Goal: Information Seeking & Learning: Learn about a topic

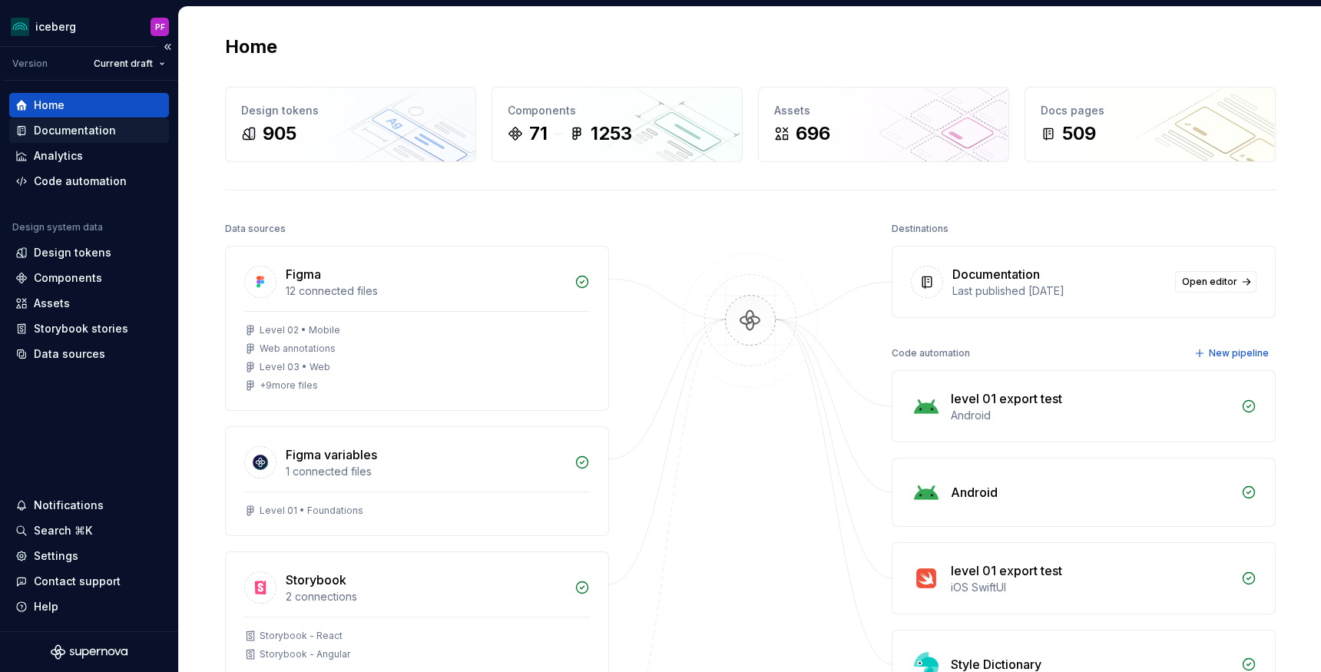
click at [57, 128] on div "Documentation" at bounding box center [75, 130] width 82 height 15
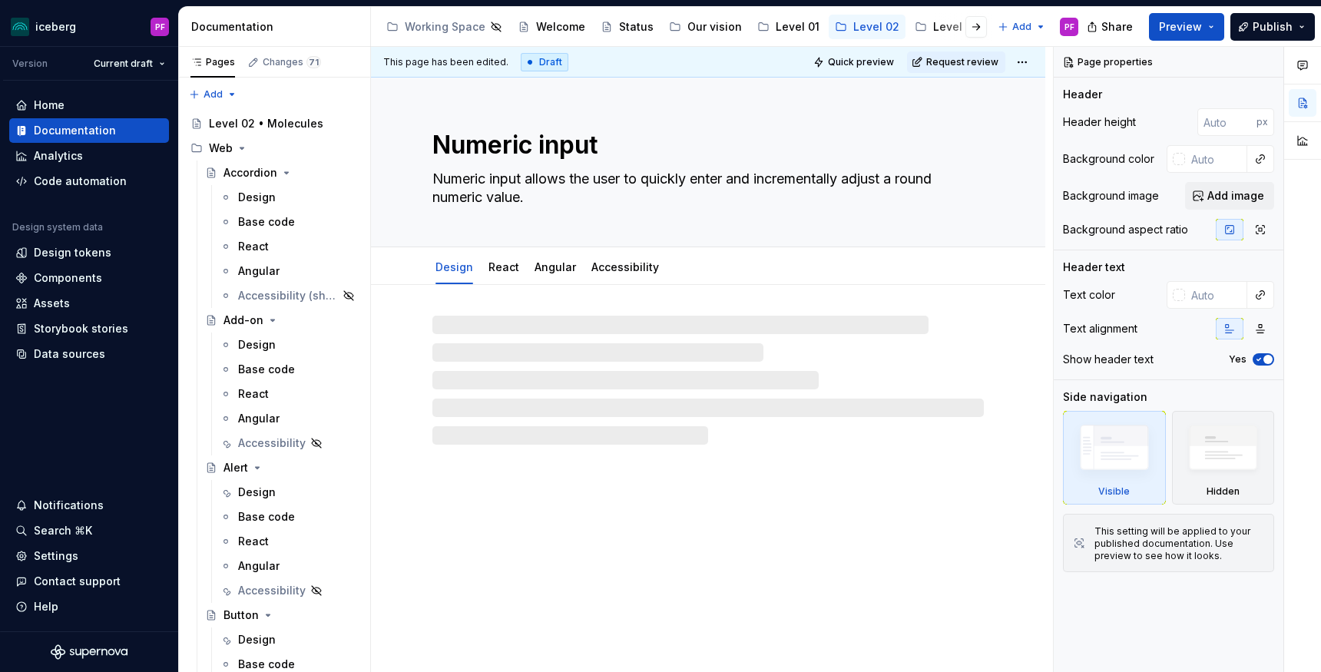
type textarea "*"
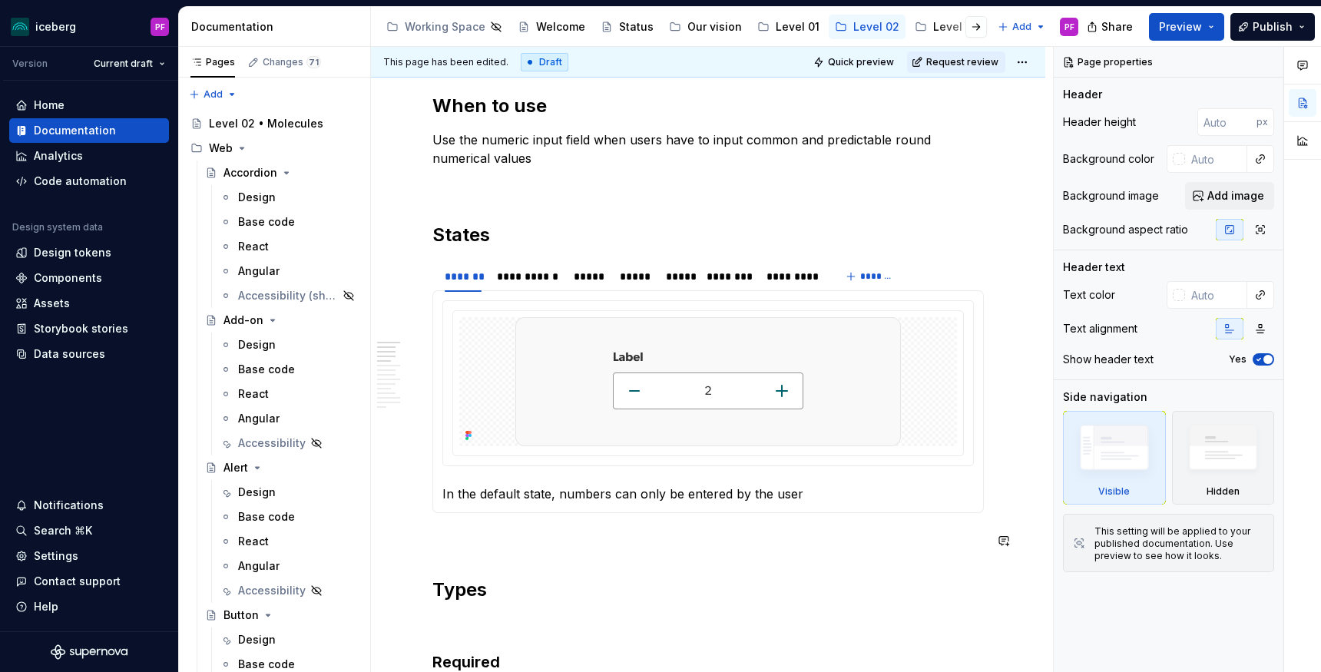
scroll to position [582, 0]
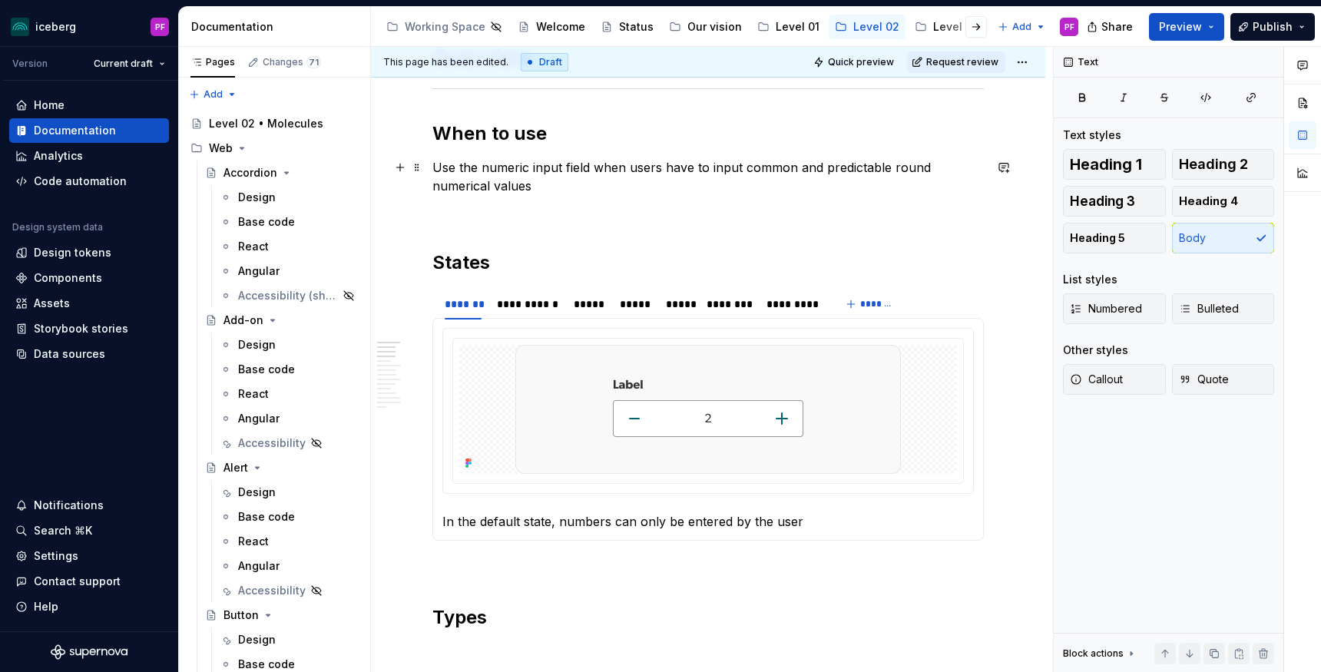
click at [485, 188] on p "Use the numeric input field when users have to input common and predictable rou…" at bounding box center [707, 176] width 551 height 37
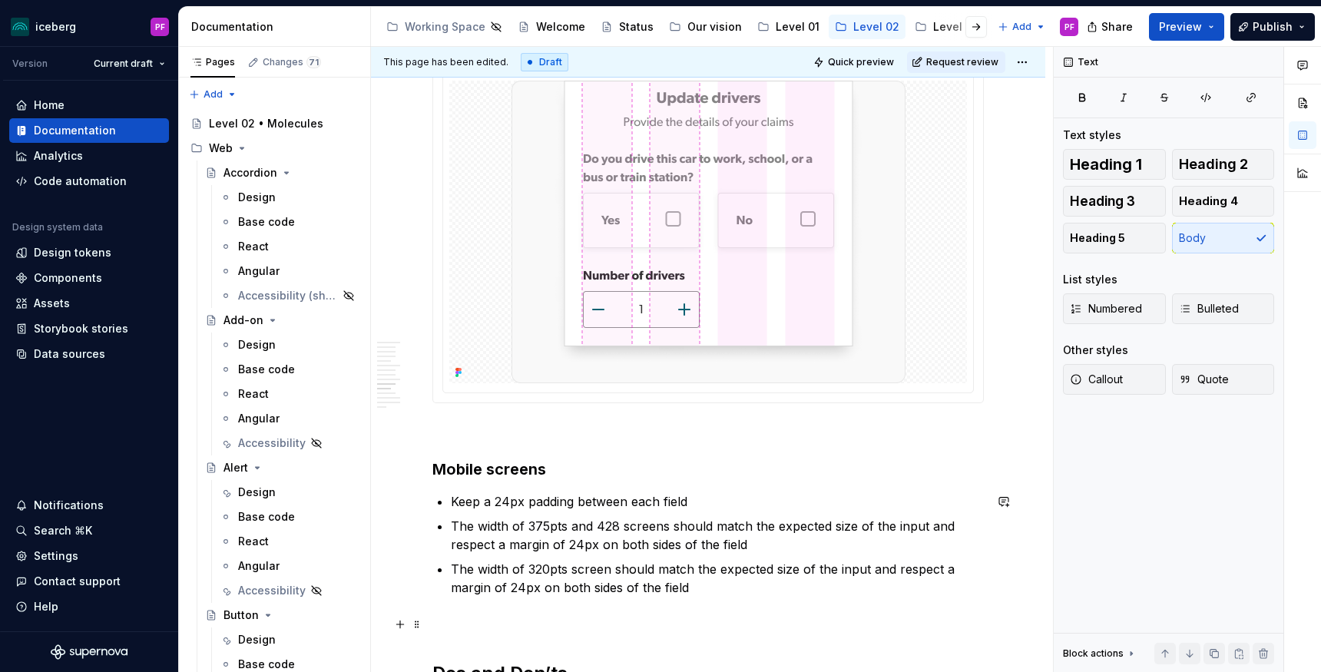
scroll to position [2924, 0]
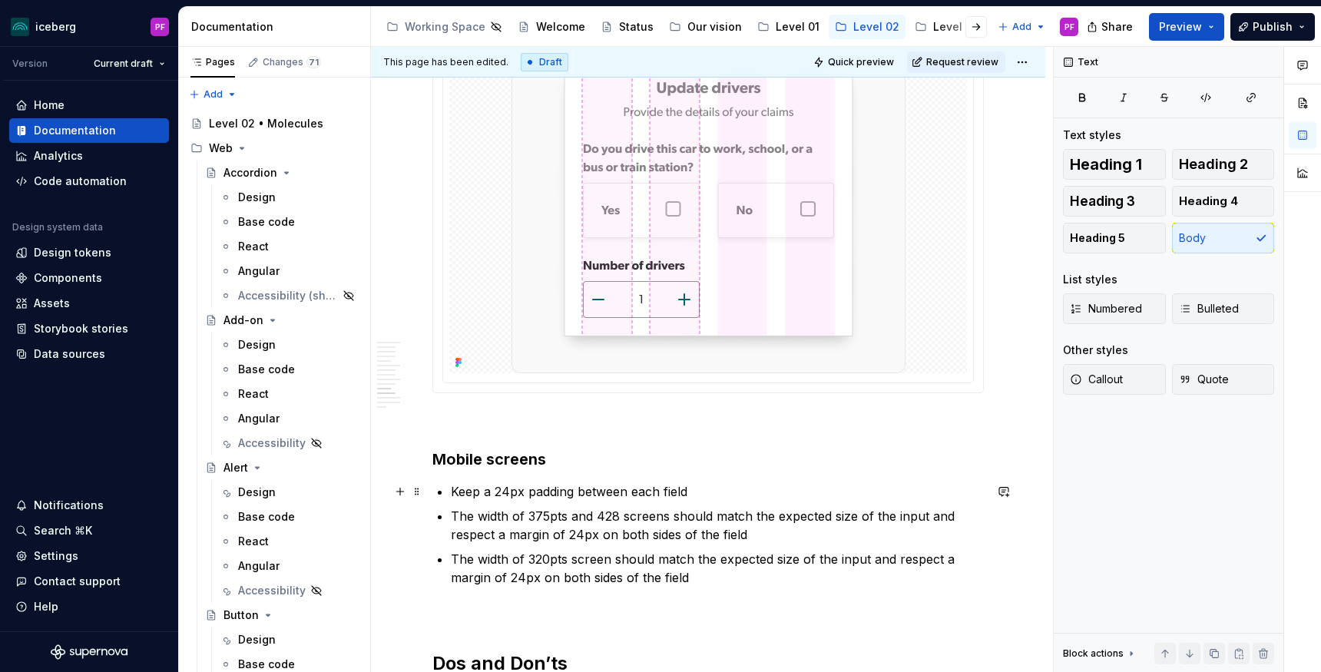
click at [519, 491] on p "Keep a 24px padding between each field" at bounding box center [717, 491] width 533 height 18
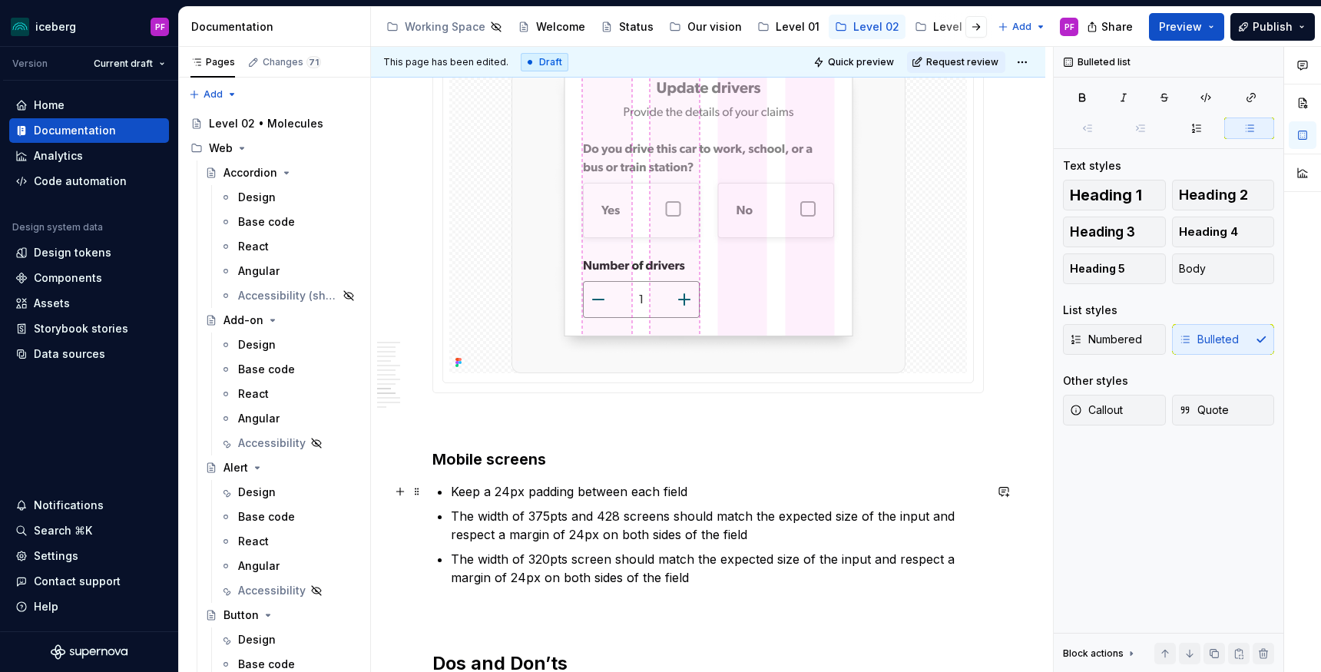
click at [695, 492] on p "Keep a 24px padding between each field" at bounding box center [717, 491] width 533 height 18
click at [580, 488] on p "Keep a 24px padding between each field" at bounding box center [717, 491] width 533 height 18
click at [508, 485] on p "Keep a 24px padding between each field" at bounding box center [717, 491] width 533 height 18
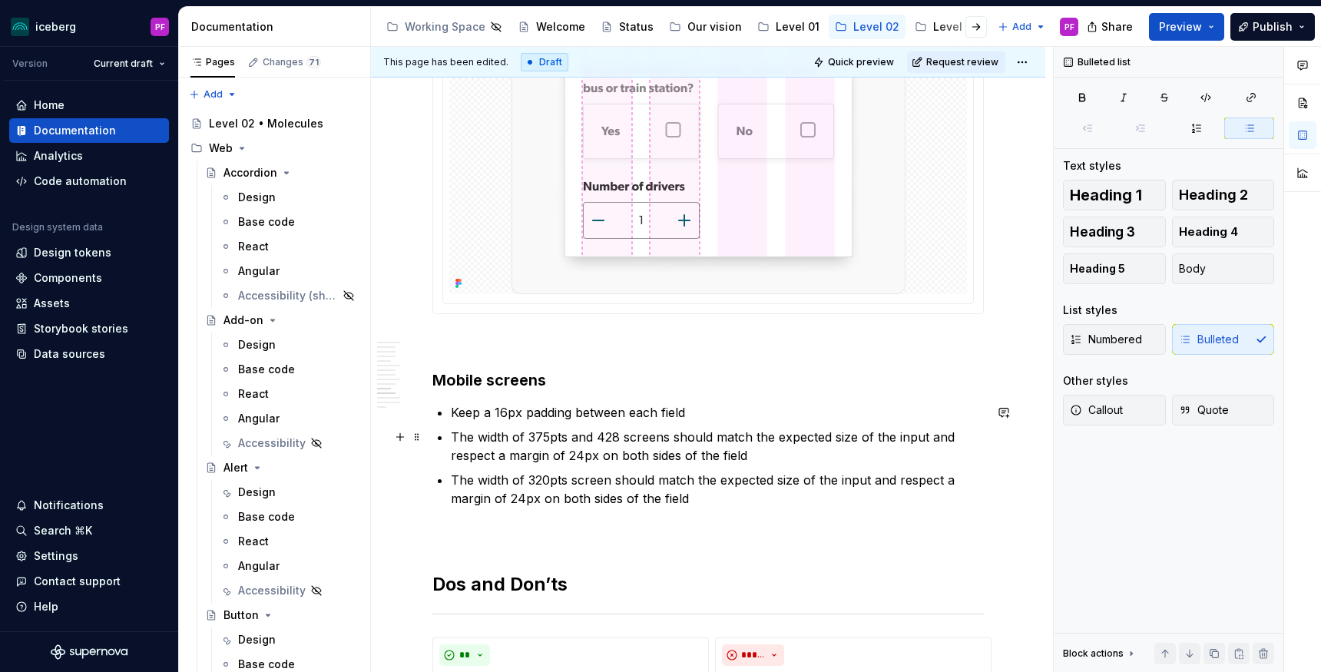
scroll to position [3007, 0]
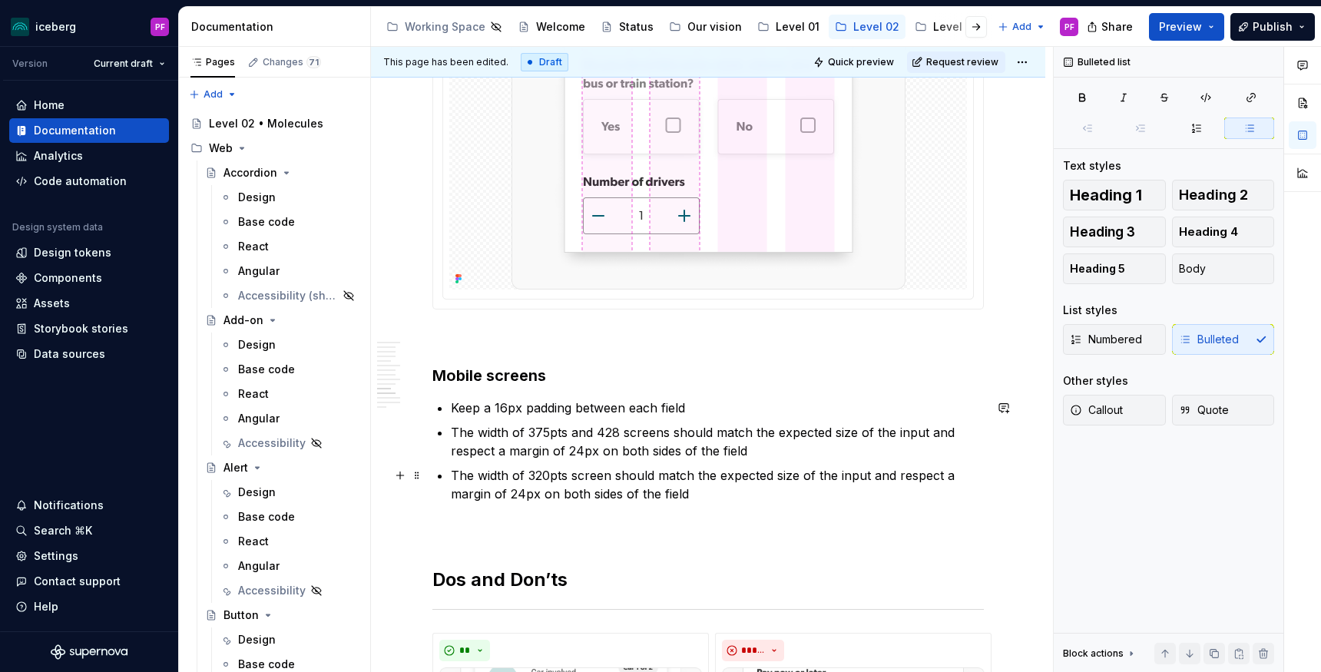
click at [521, 497] on p "The width of 320pts screen should match the expected size of the input and resp…" at bounding box center [717, 484] width 533 height 37
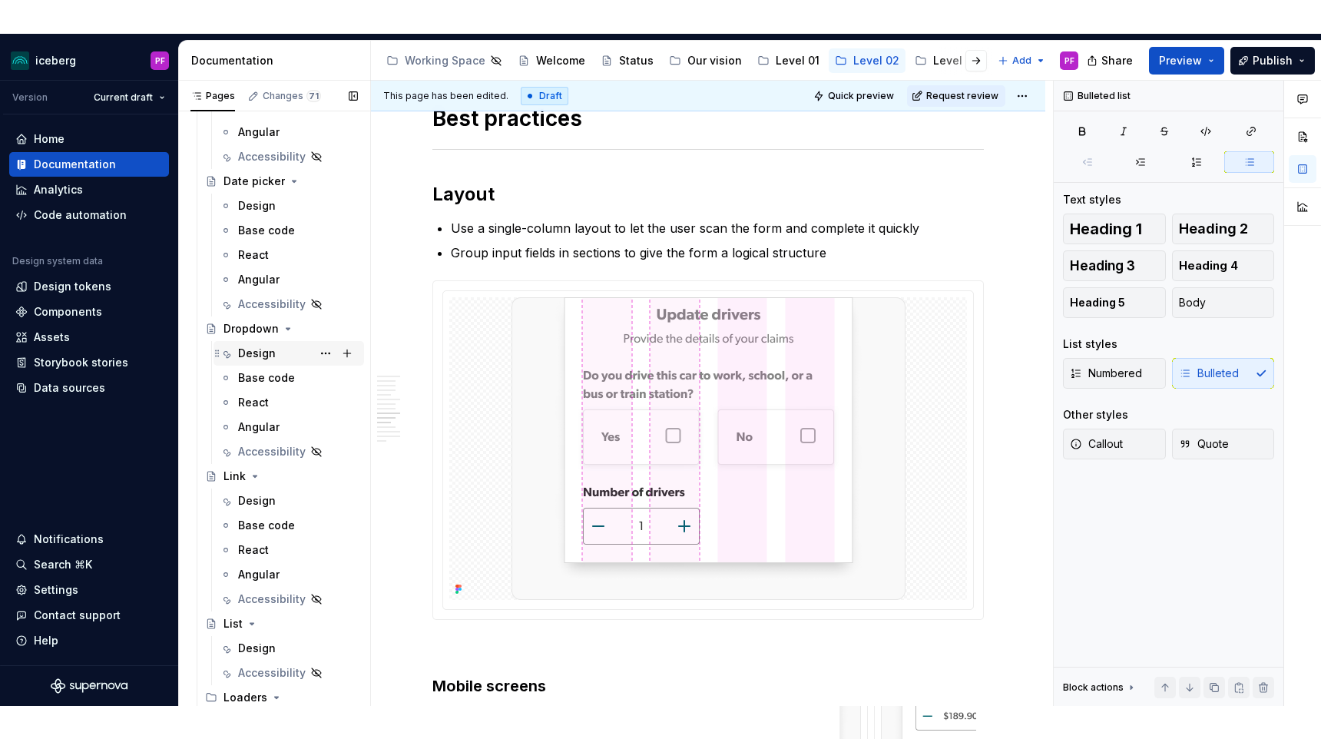
scroll to position [1640, 0]
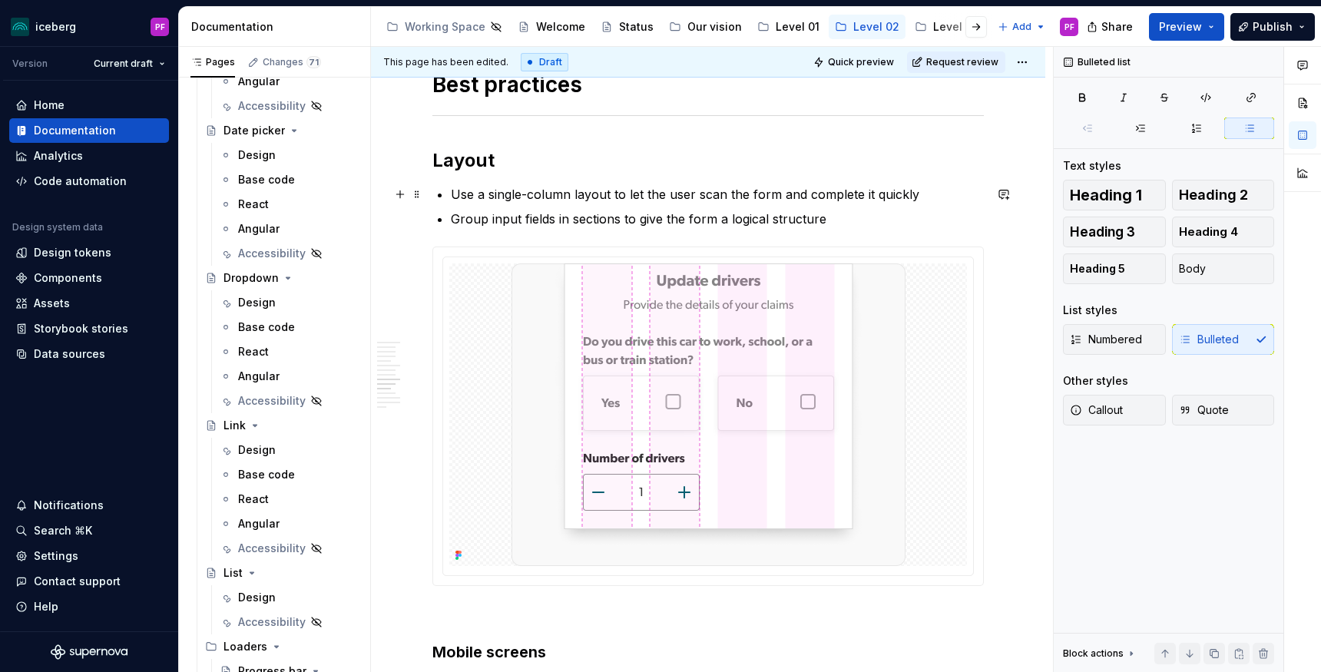
click at [451, 191] on p "Use a single-column layout to let the user scan the form and complete it quickly" at bounding box center [717, 194] width 533 height 18
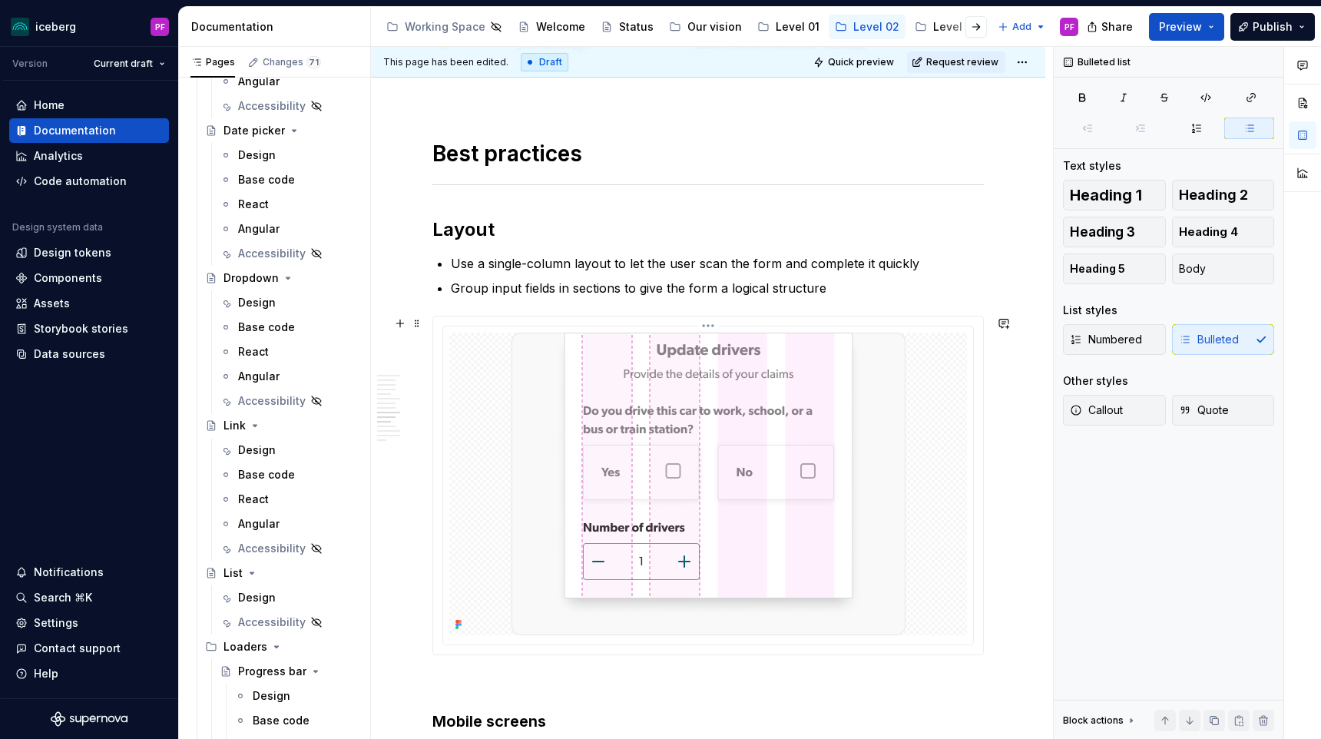
scroll to position [2657, 0]
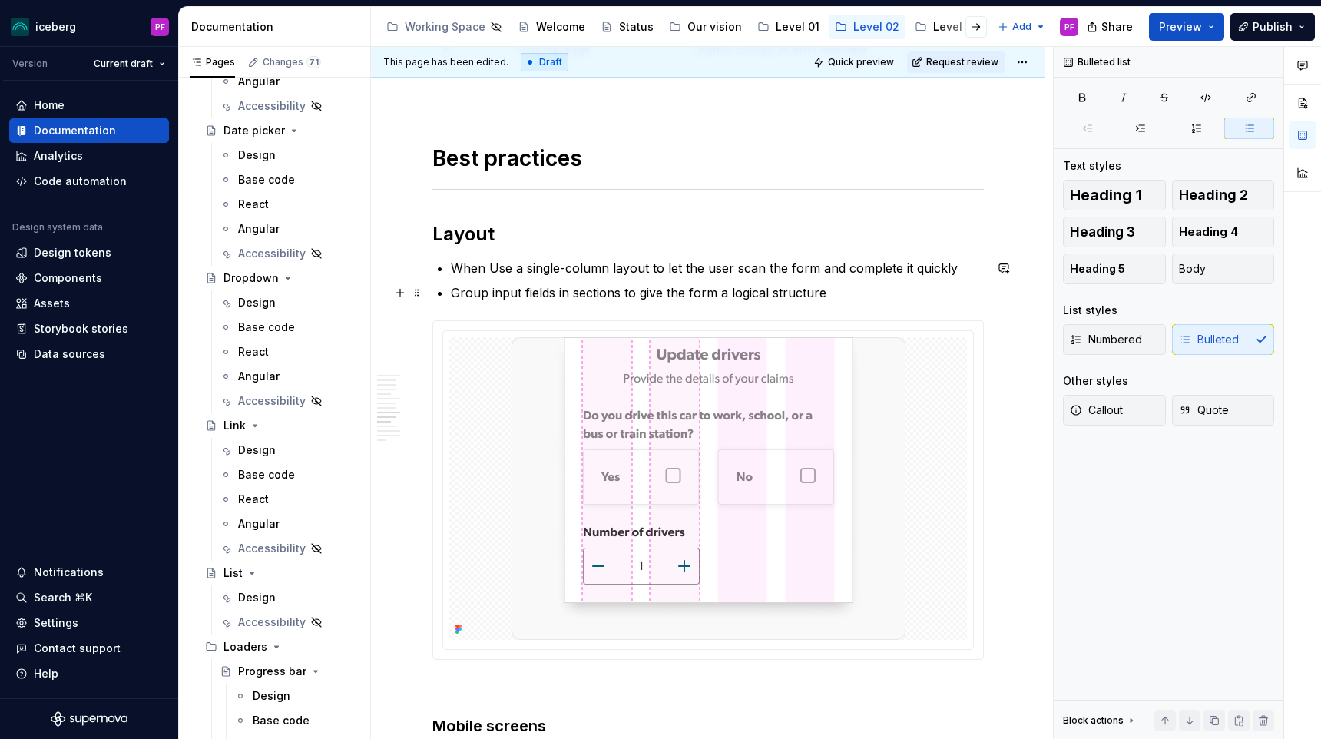
click at [826, 288] on p "Group input fields in sections to give the form a logical structure" at bounding box center [717, 292] width 533 height 18
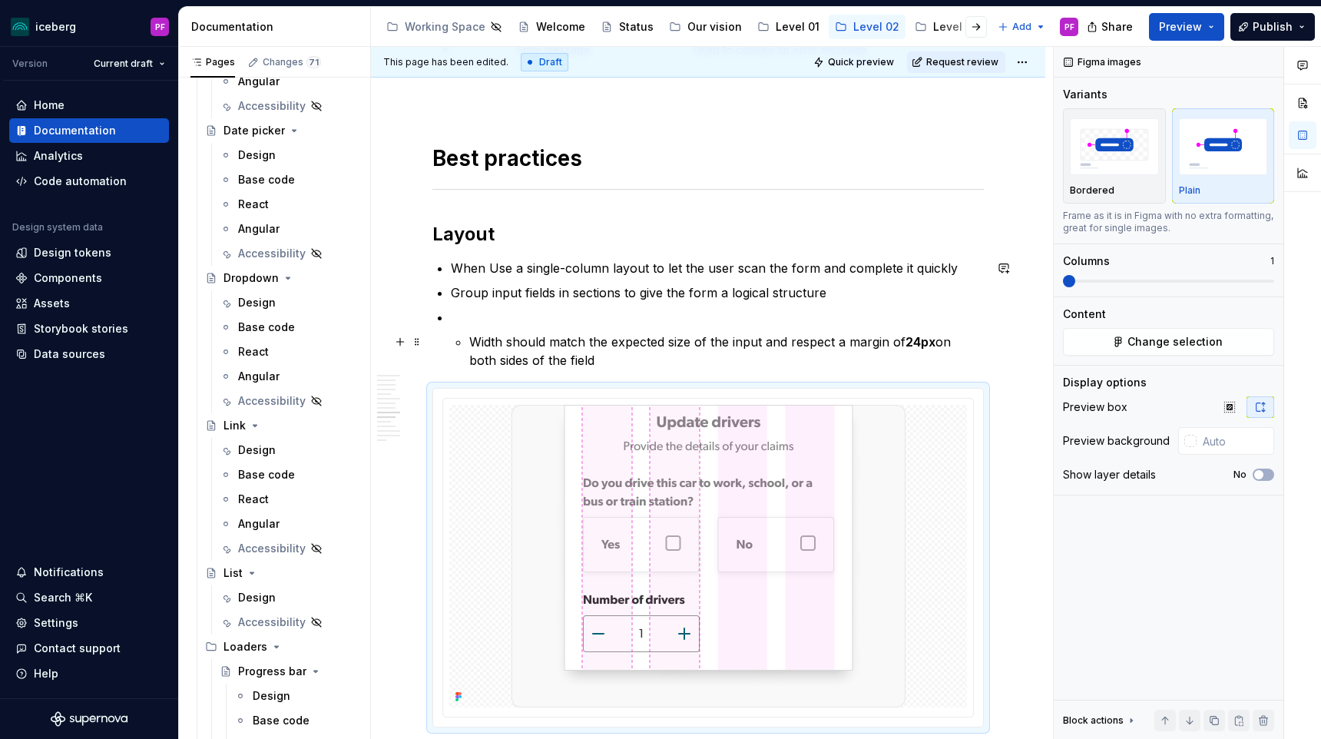
click at [471, 341] on p "Width should match the expected size of the input and respect a margin of 24px …" at bounding box center [726, 351] width 515 height 37
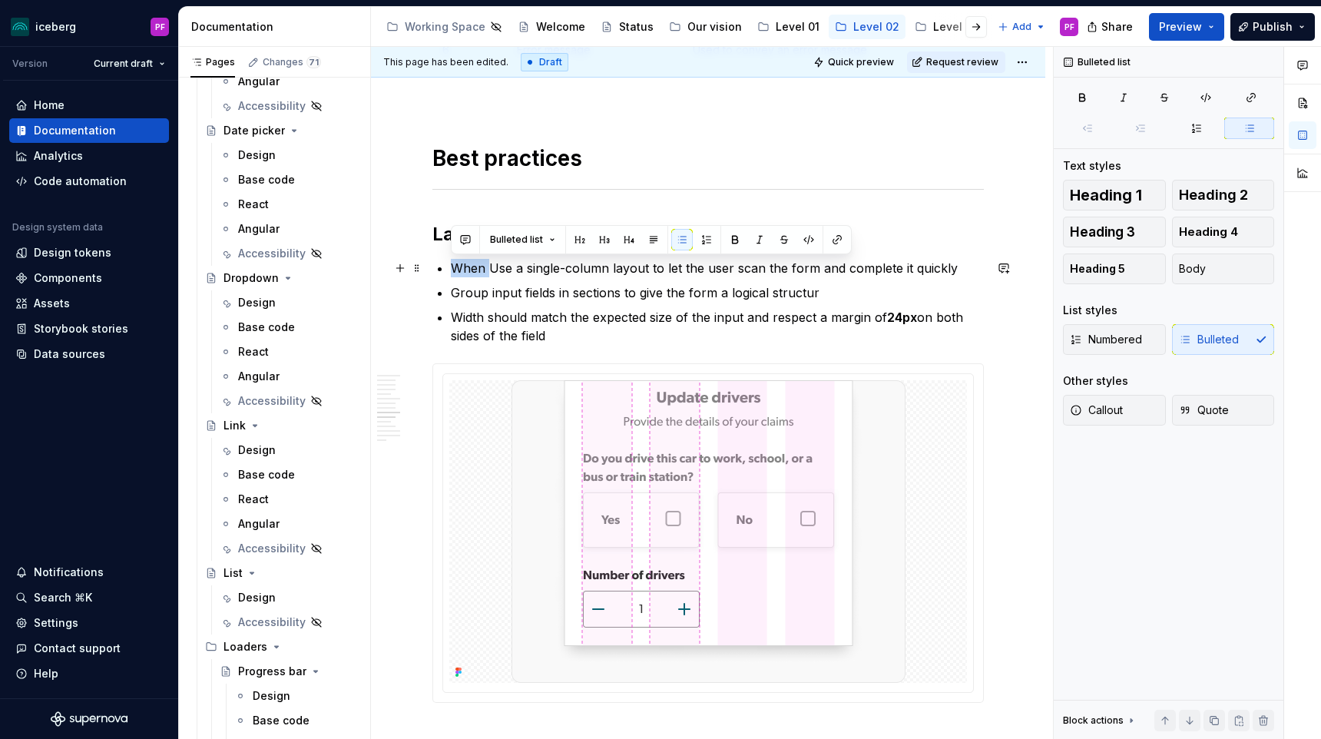
drag, startPoint x: 488, startPoint y: 262, endPoint x: 455, endPoint y: 262, distance: 33.0
click at [455, 262] on p "When Use a single-column layout to let the user scan the form and complete it q…" at bounding box center [717, 268] width 533 height 18
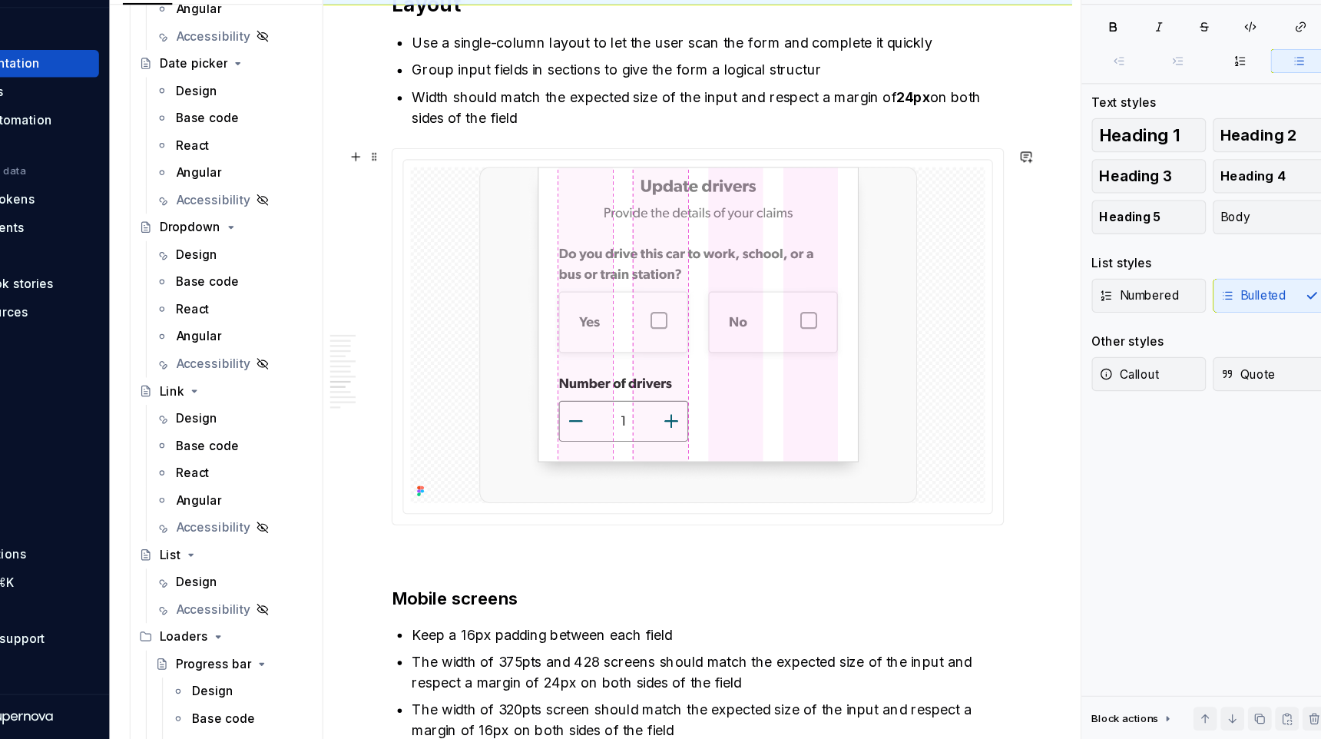
scroll to position [0, 0]
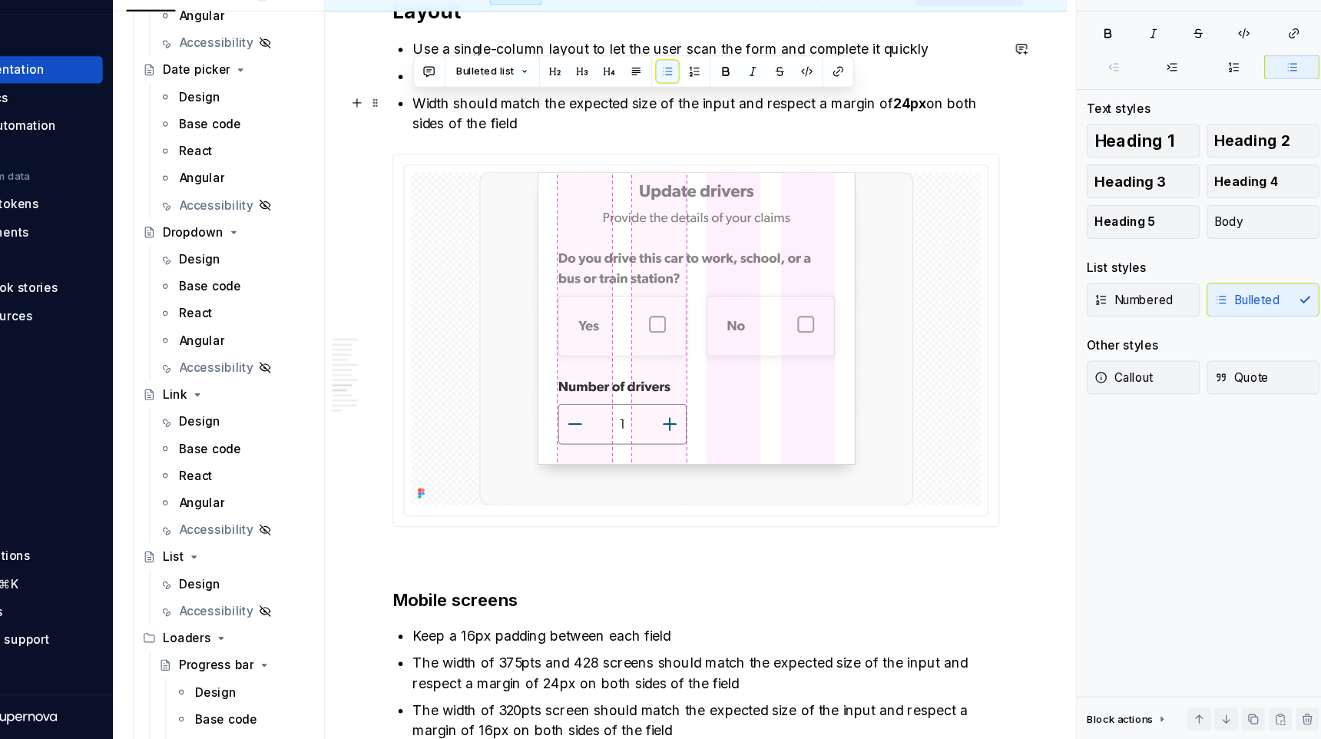
drag, startPoint x: 554, startPoint y: 178, endPoint x: 446, endPoint y: 153, distance: 111.2
click at [554, 179] on p "Width should match the expected size of the input and respect a margin of 24px …" at bounding box center [717, 169] width 533 height 37
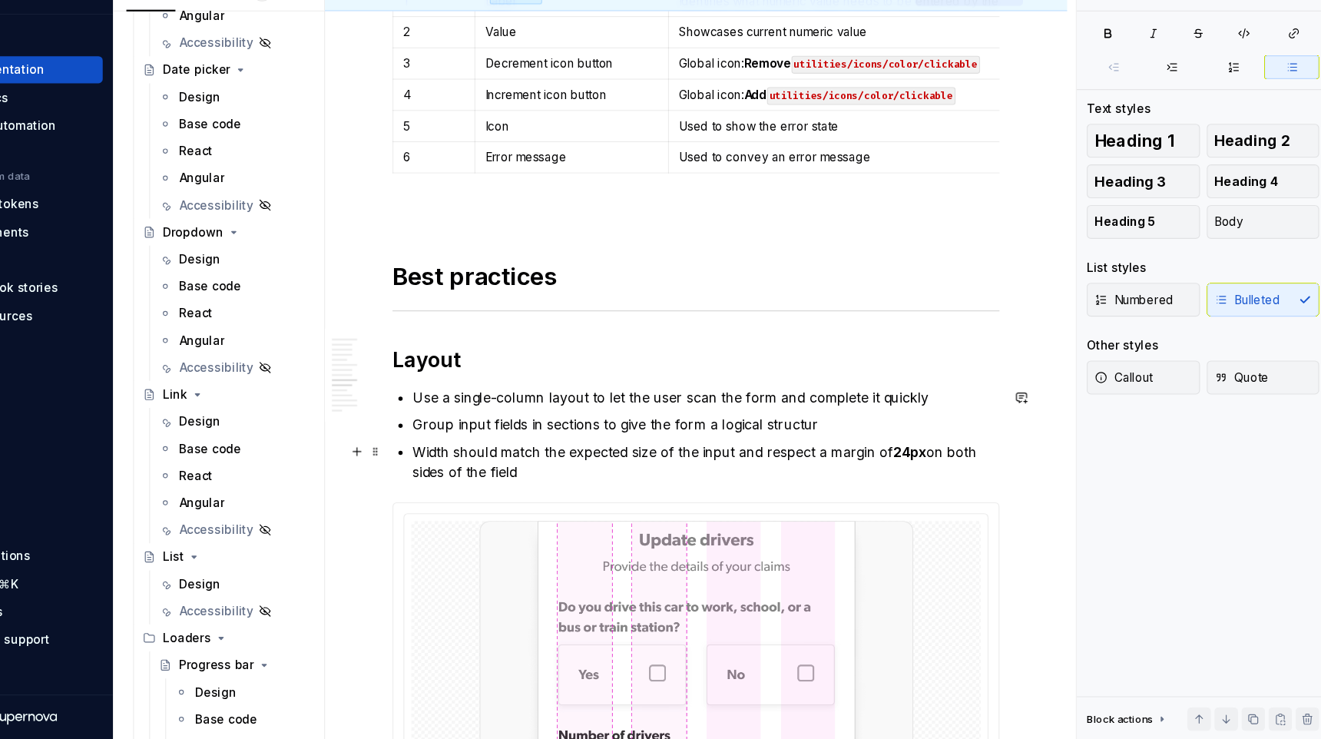
scroll to position [2517, 0]
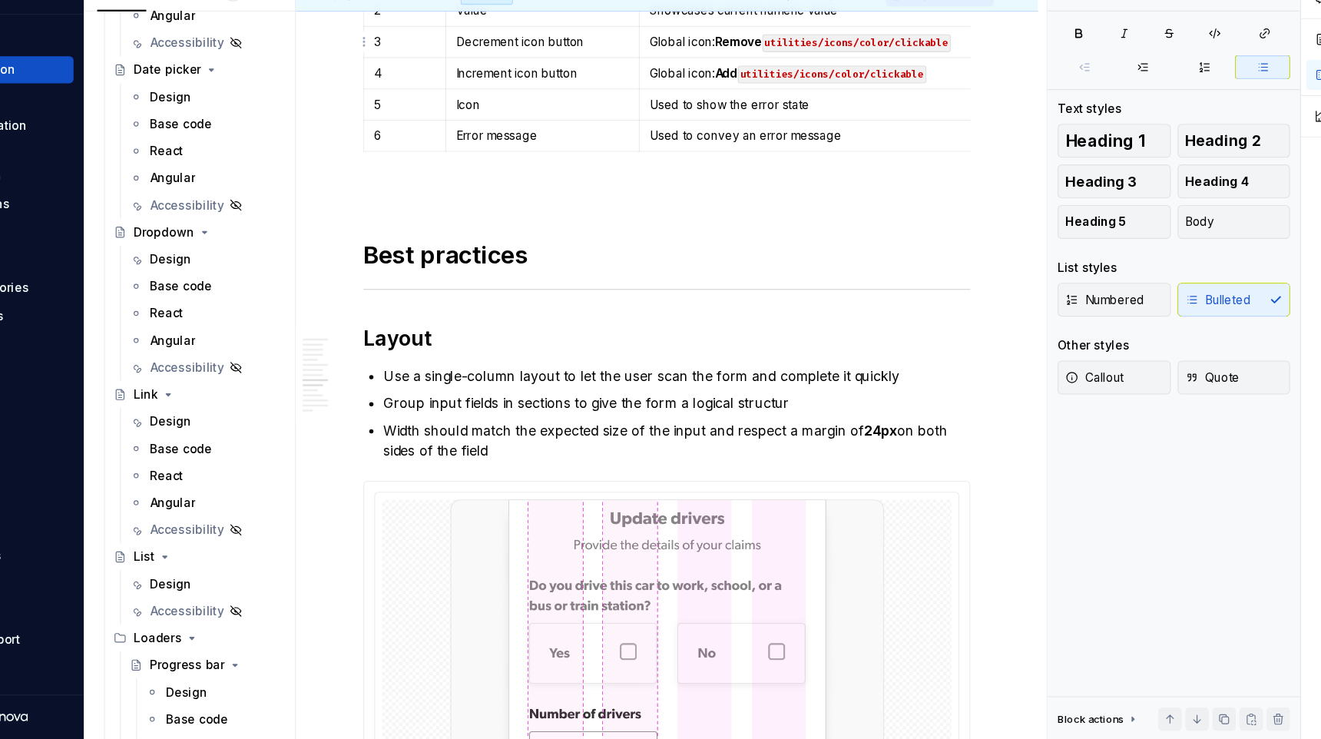
click at [795, 102] on strong "Remove" at bounding box center [773, 104] width 43 height 13
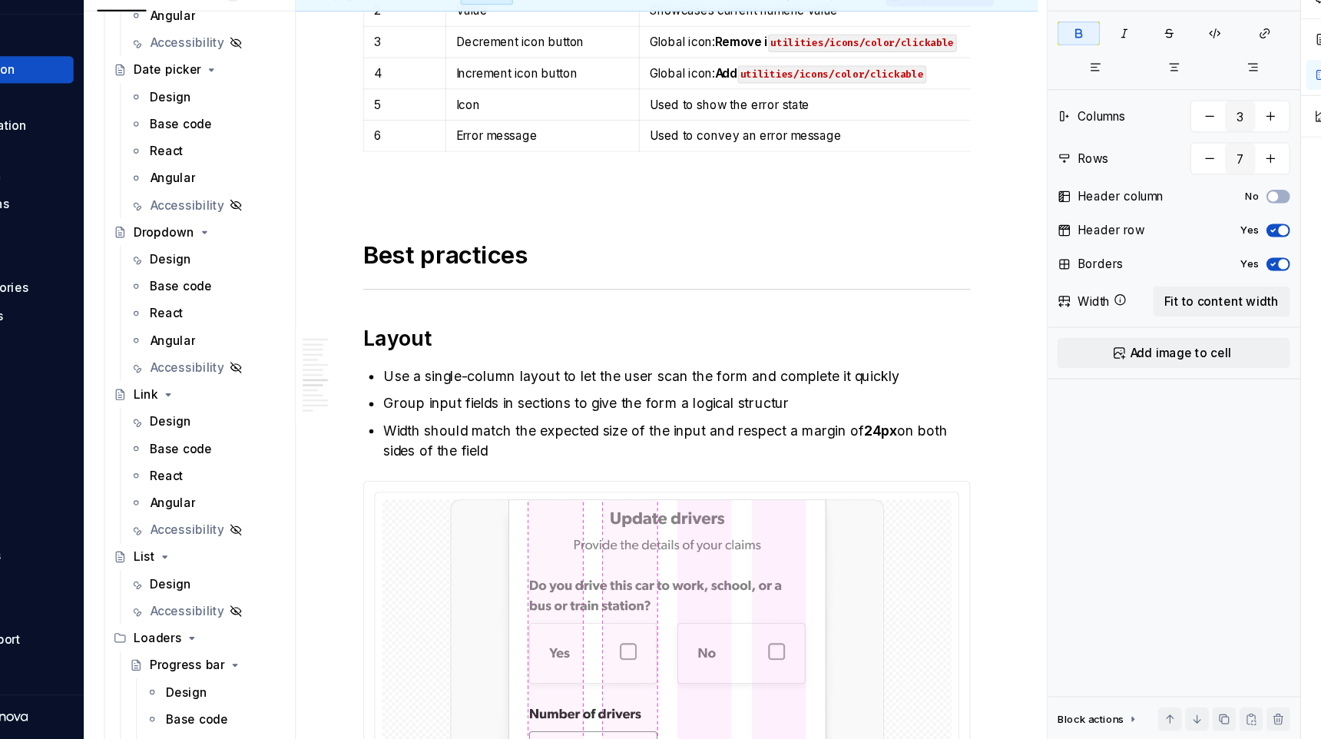
scroll to position [2491, 0]
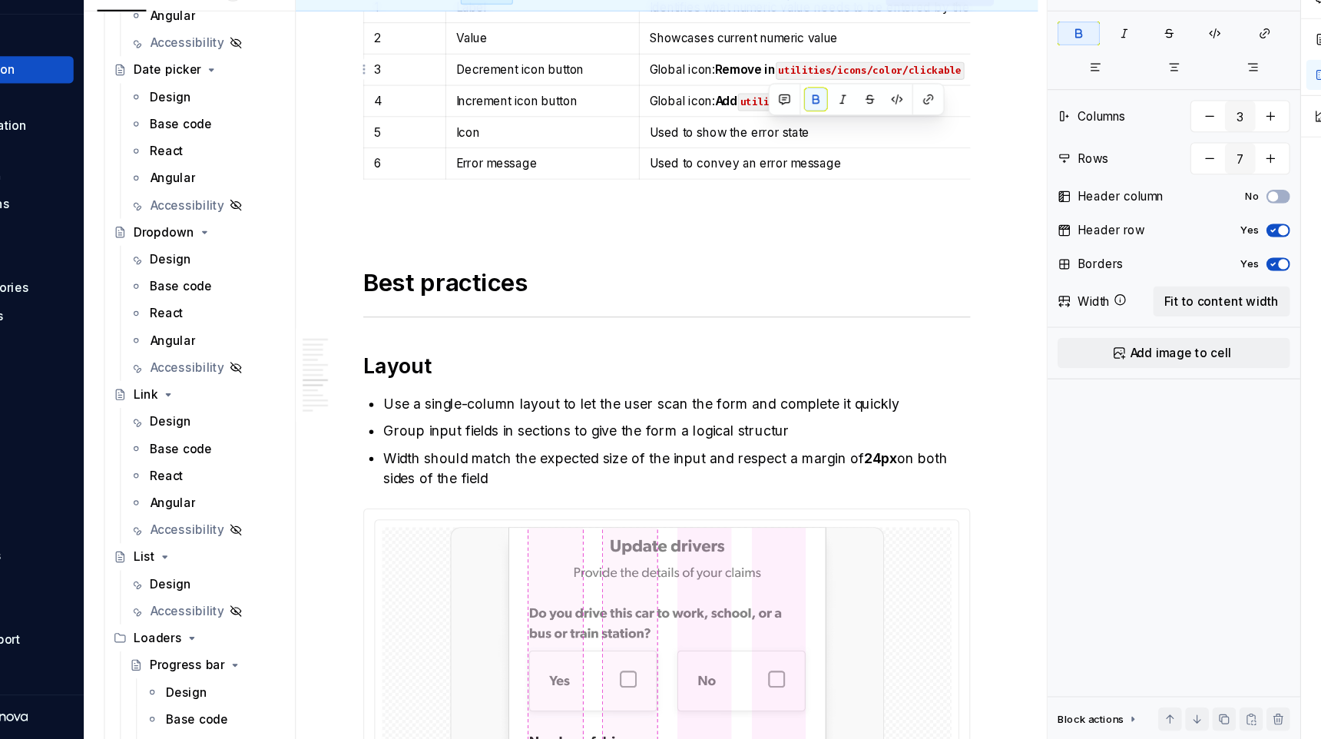
drag, startPoint x: 811, startPoint y: 133, endPoint x: 801, endPoint y: 132, distance: 10.0
click at [801, 132] on strong "Remove in" at bounding box center [779, 130] width 55 height 13
click at [773, 154] on strong "Add" at bounding box center [762, 158] width 21 height 13
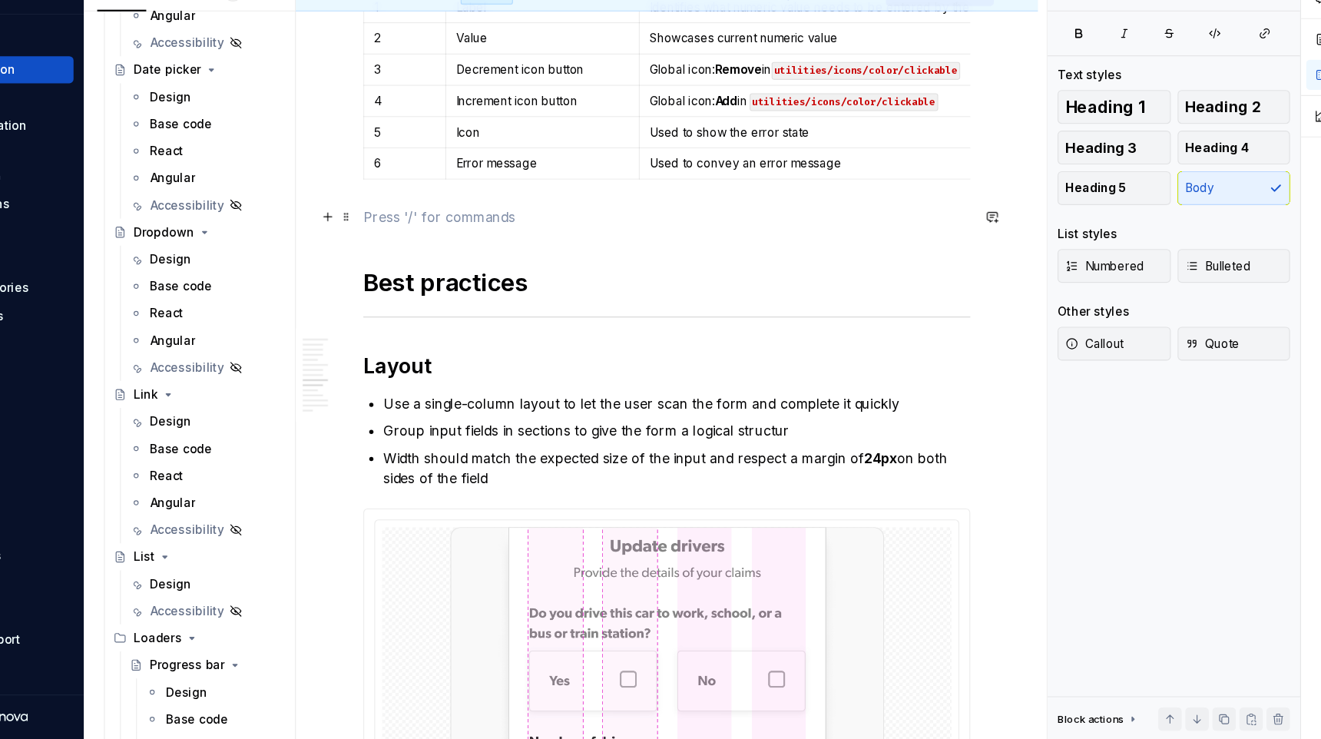
click at [776, 263] on p at bounding box center [707, 264] width 551 height 18
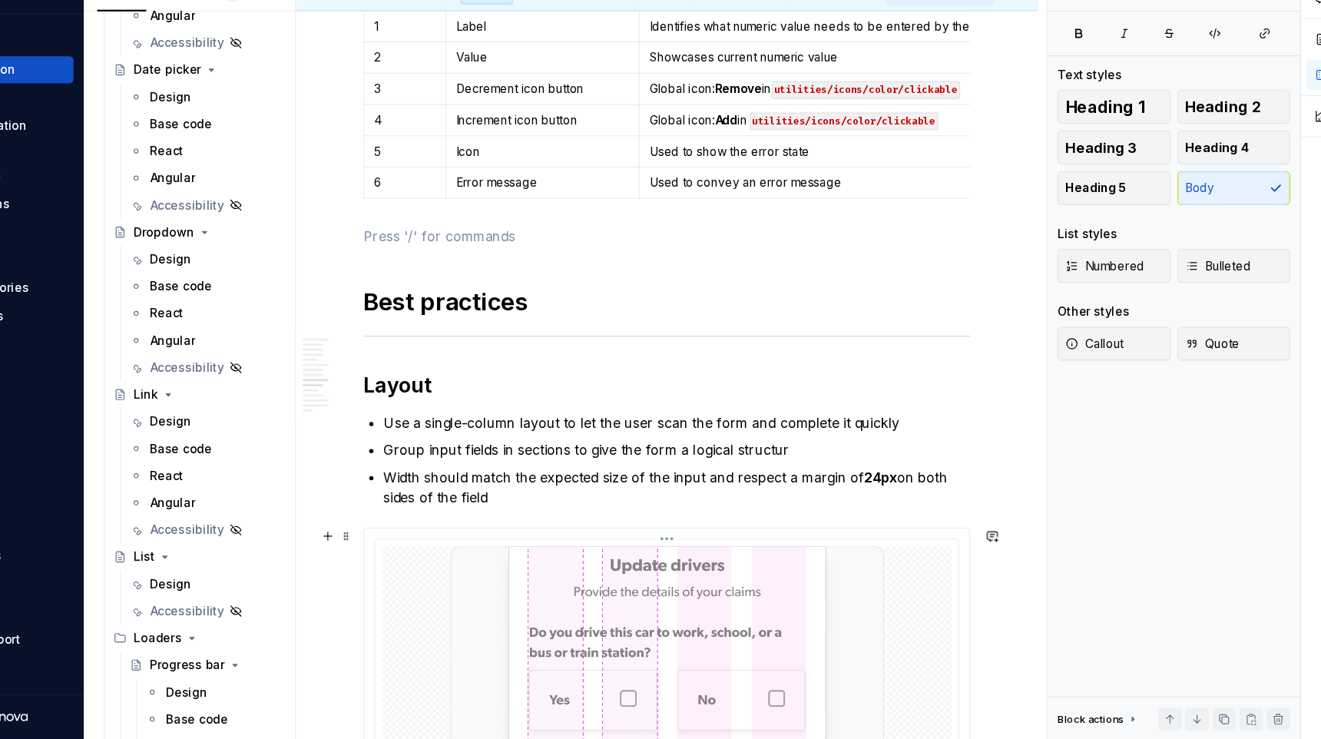
scroll to position [2494, 0]
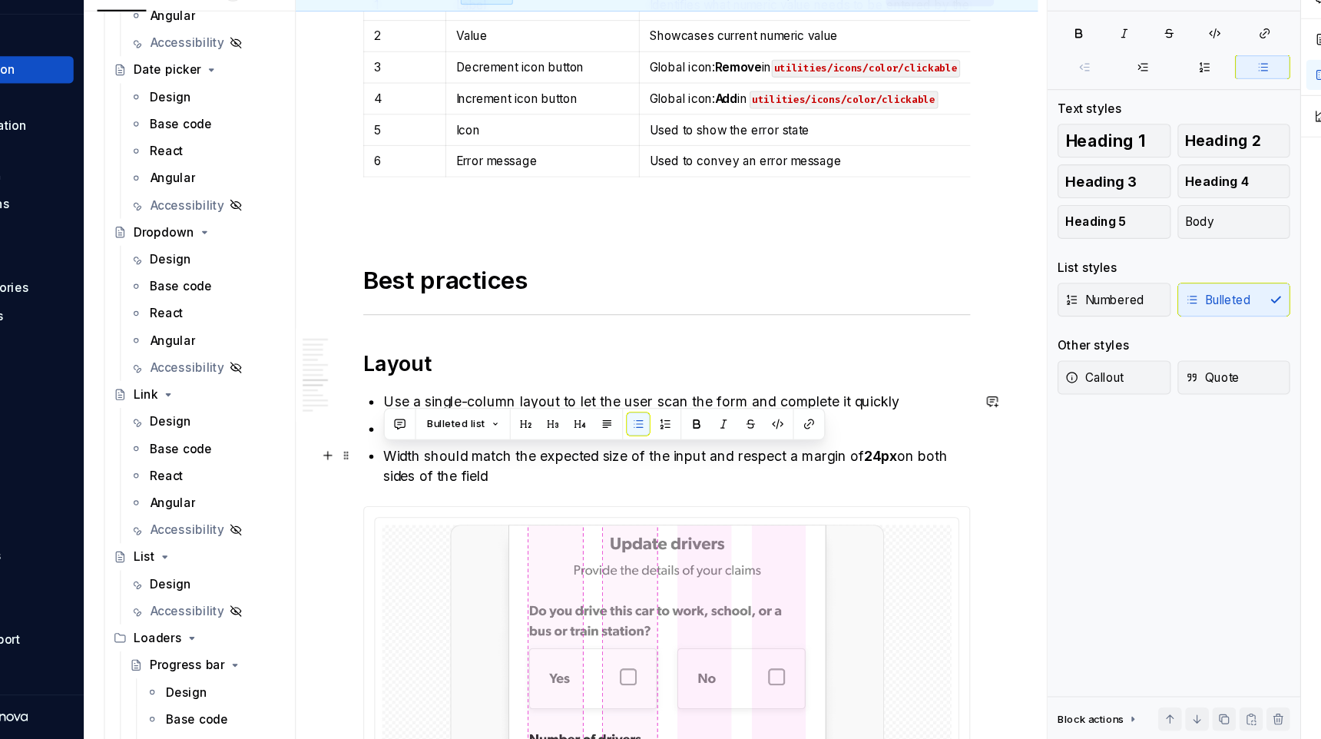
drag, startPoint x: 556, startPoint y: 505, endPoint x: 450, endPoint y: 483, distance: 108.1
click at [450, 483] on div "**********" at bounding box center [707, 187] width 551 height 4718
copy p "Width should match the expected size of the input and respect a margin of 24px …"
click at [553, 492] on p "Width should match the expected size of the input and respect a margin of 24px …" at bounding box center [717, 490] width 533 height 37
click at [920, 433] on p "Use a single-column layout to let the user scan the form and complete it quickly" at bounding box center [717, 431] width 533 height 18
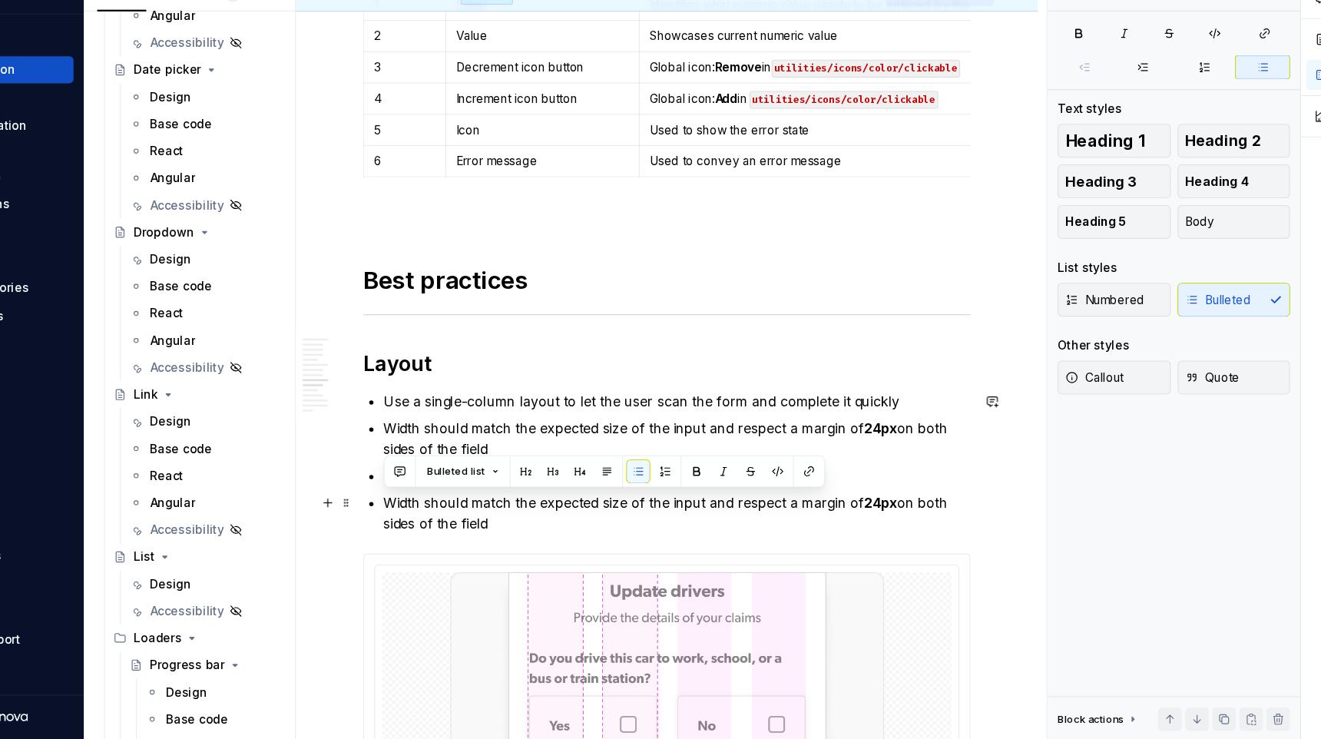
drag, startPoint x: 546, startPoint y: 544, endPoint x: 455, endPoint y: 524, distance: 93.0
click at [455, 524] on p "Width should match the expected size of the input and respect a margin of 24px …" at bounding box center [717, 533] width 533 height 37
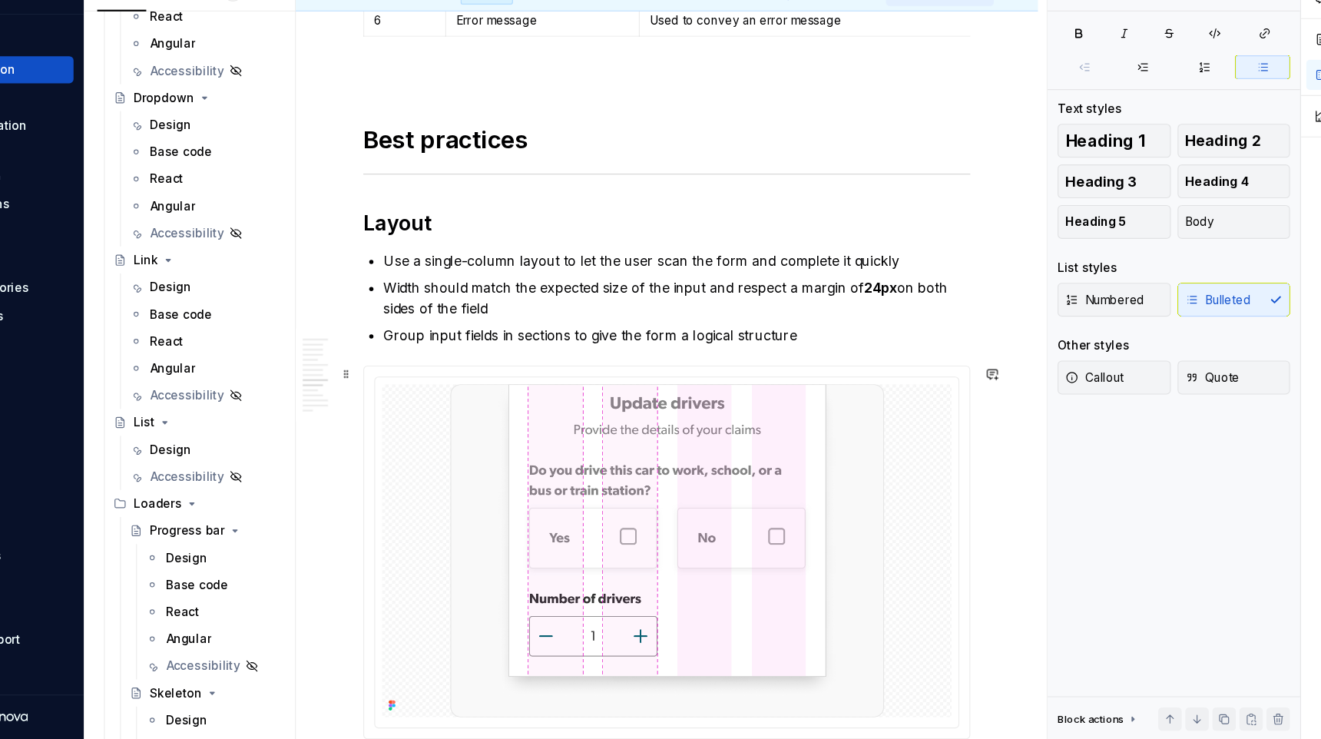
scroll to position [2623, 0]
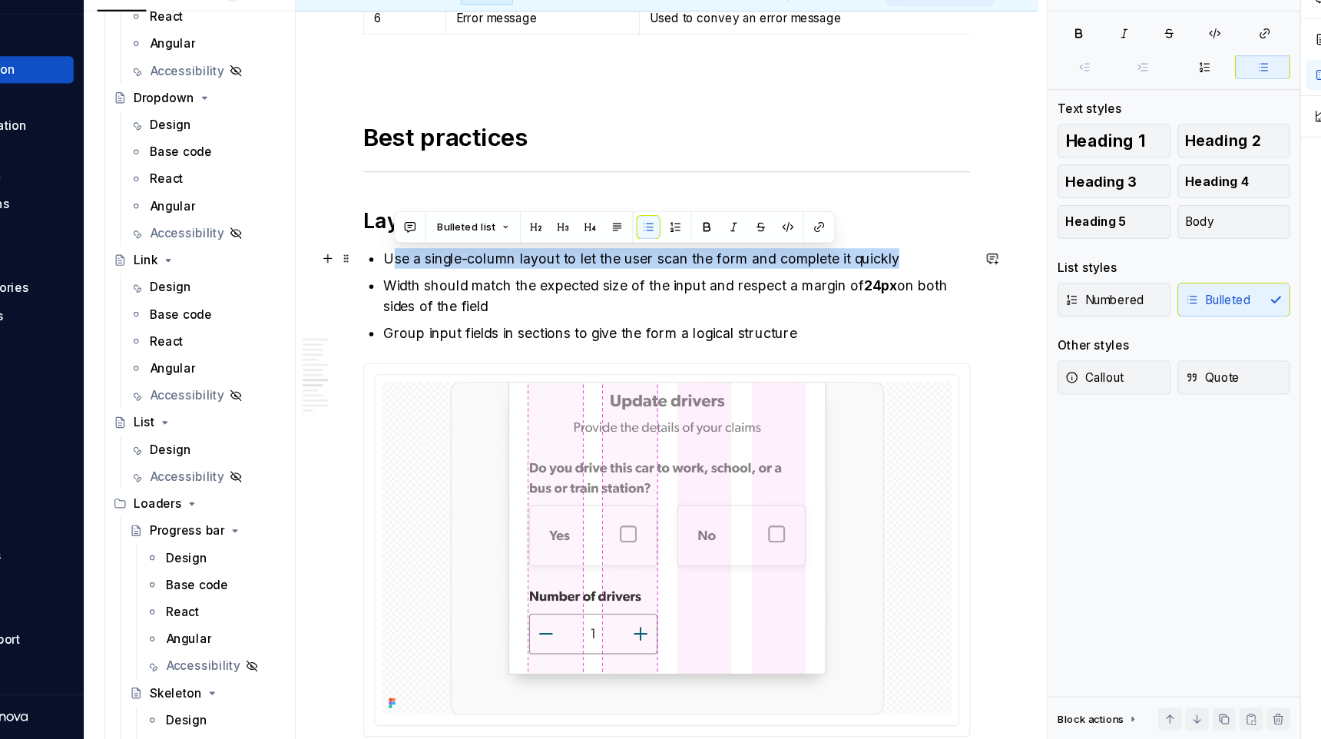
drag, startPoint x: 455, startPoint y: 297, endPoint x: 911, endPoint y: 296, distance: 455.4
click at [911, 296] on p "Use a single-column layout to let the user scan the form and complete it quickly" at bounding box center [717, 302] width 533 height 18
click at [495, 303] on p "Use a single-column layout to let the user scan the form and complete it quickly" at bounding box center [717, 302] width 533 height 18
drag, startPoint x: 452, startPoint y: 300, endPoint x: 953, endPoint y: 313, distance: 501.7
click at [953, 313] on ul "Use a single-column layout to let the user scan the form and complete it quickl…" at bounding box center [717, 336] width 533 height 86
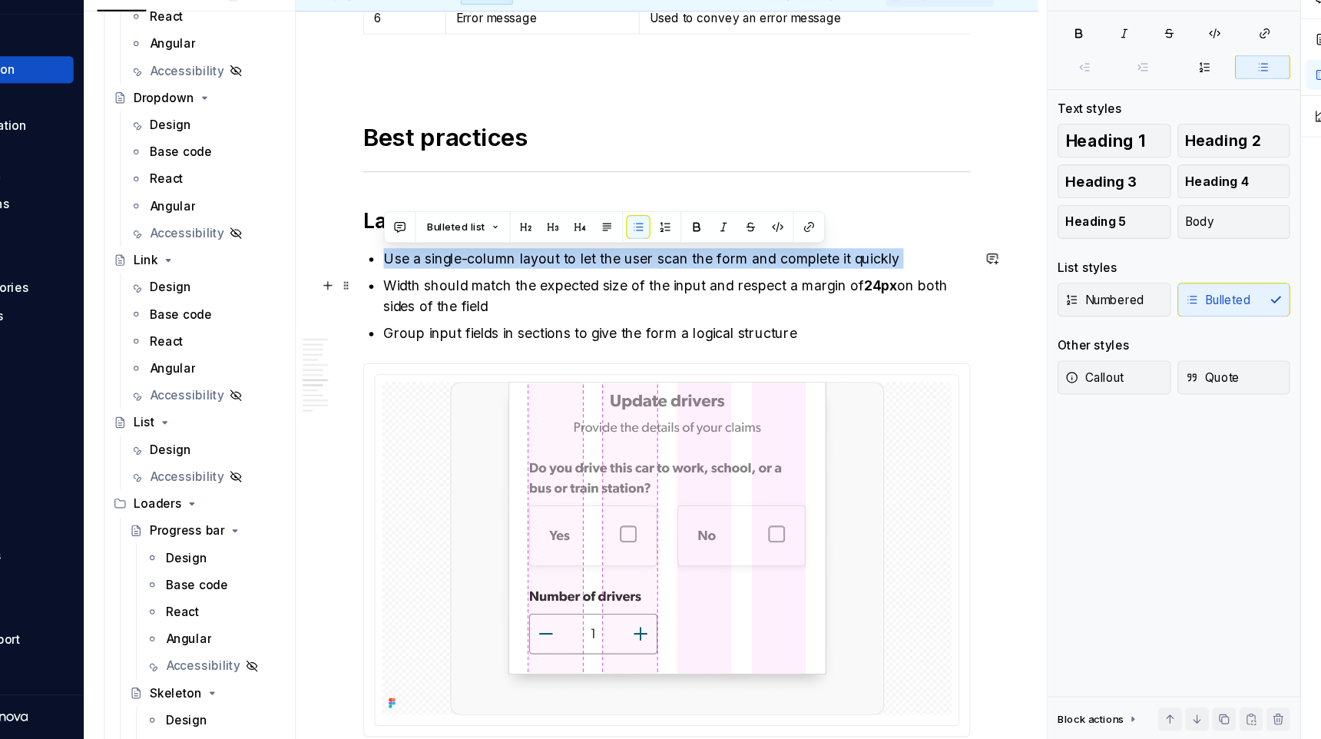
copy p "Use a single-column layout to let the user scan the form and complete it quickly"
click at [564, 343] on p "Width should match the expected size of the input and respect a margin of 24px …" at bounding box center [717, 335] width 533 height 37
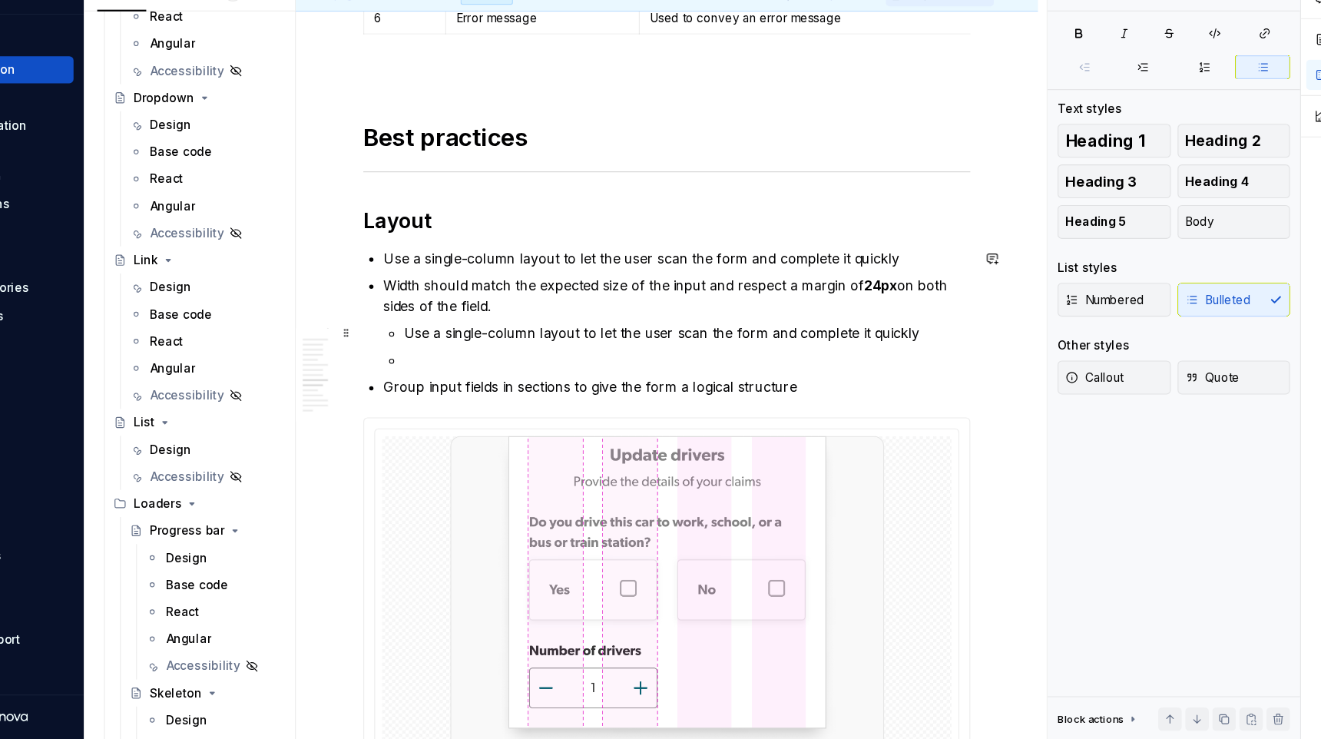
click at [466, 372] on li "Width should match the expected size of the input and respect a margin of 24px …" at bounding box center [717, 360] width 533 height 86
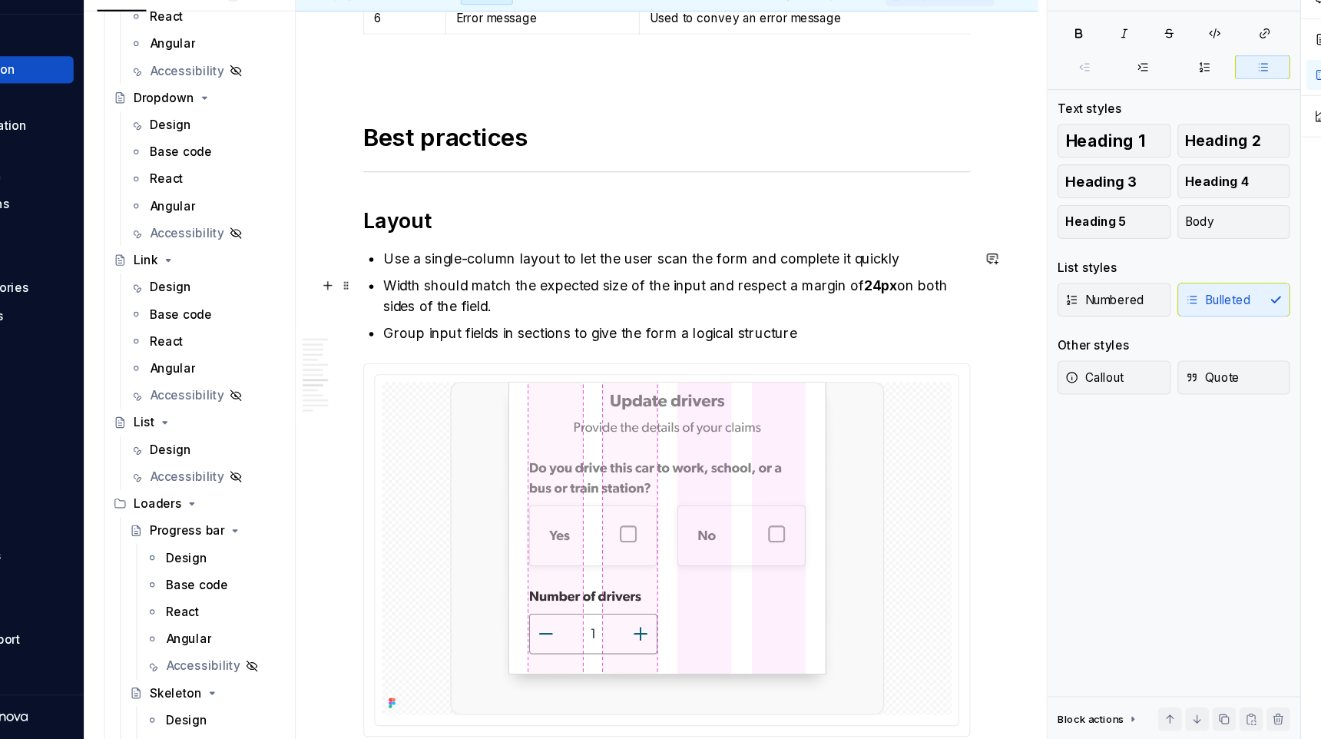
click at [561, 344] on p "Width should match the expected size of the input and respect a margin of 24px …" at bounding box center [717, 335] width 533 height 37
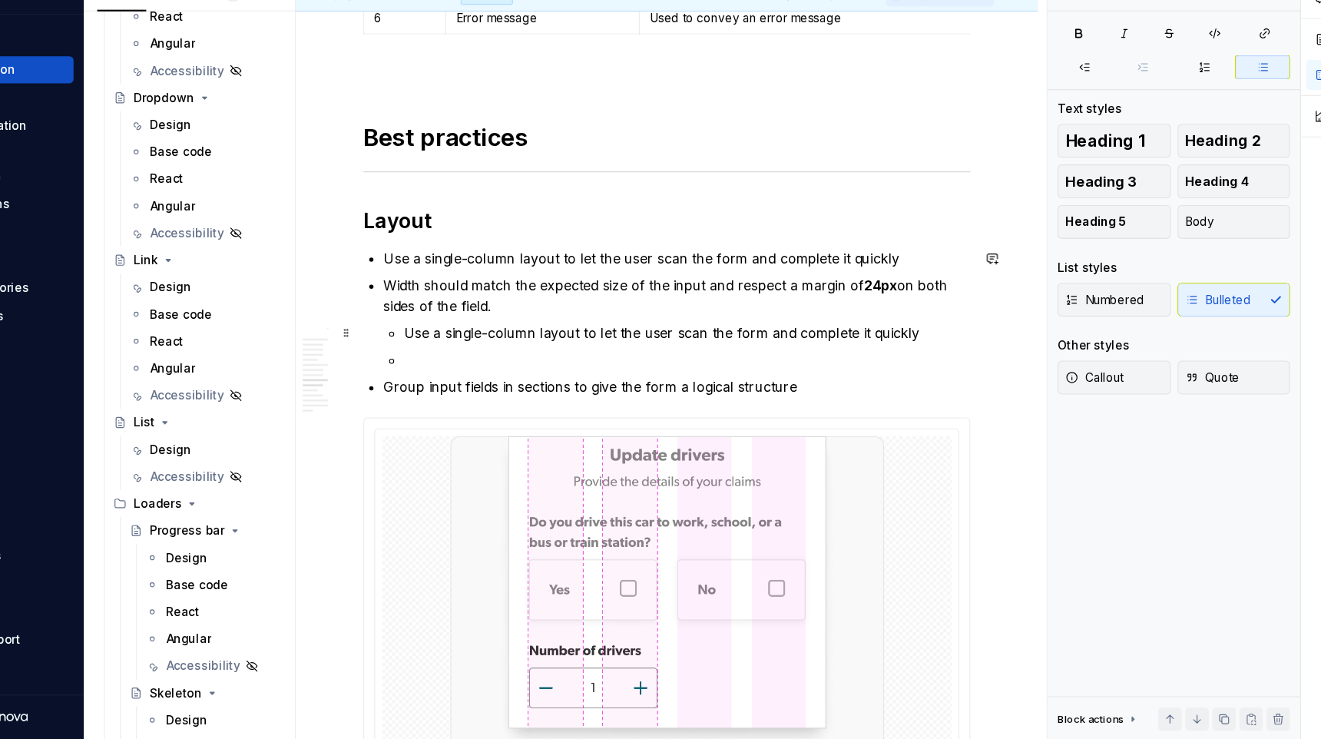
click at [472, 372] on p "Use a single-column layout to let the user scan the form and complete it quickly" at bounding box center [726, 369] width 515 height 18
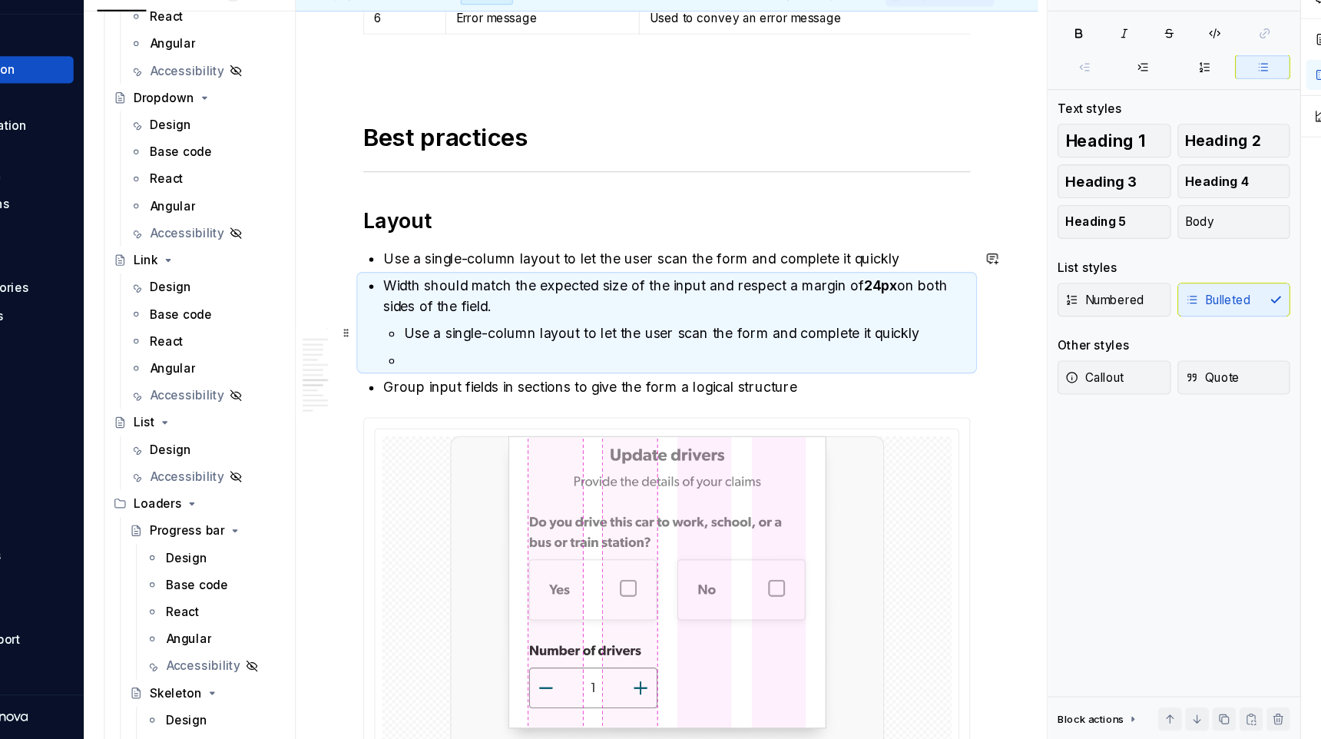
click at [467, 376] on li "Width should match the expected size of the input and respect a margin of 24px …" at bounding box center [717, 360] width 533 height 86
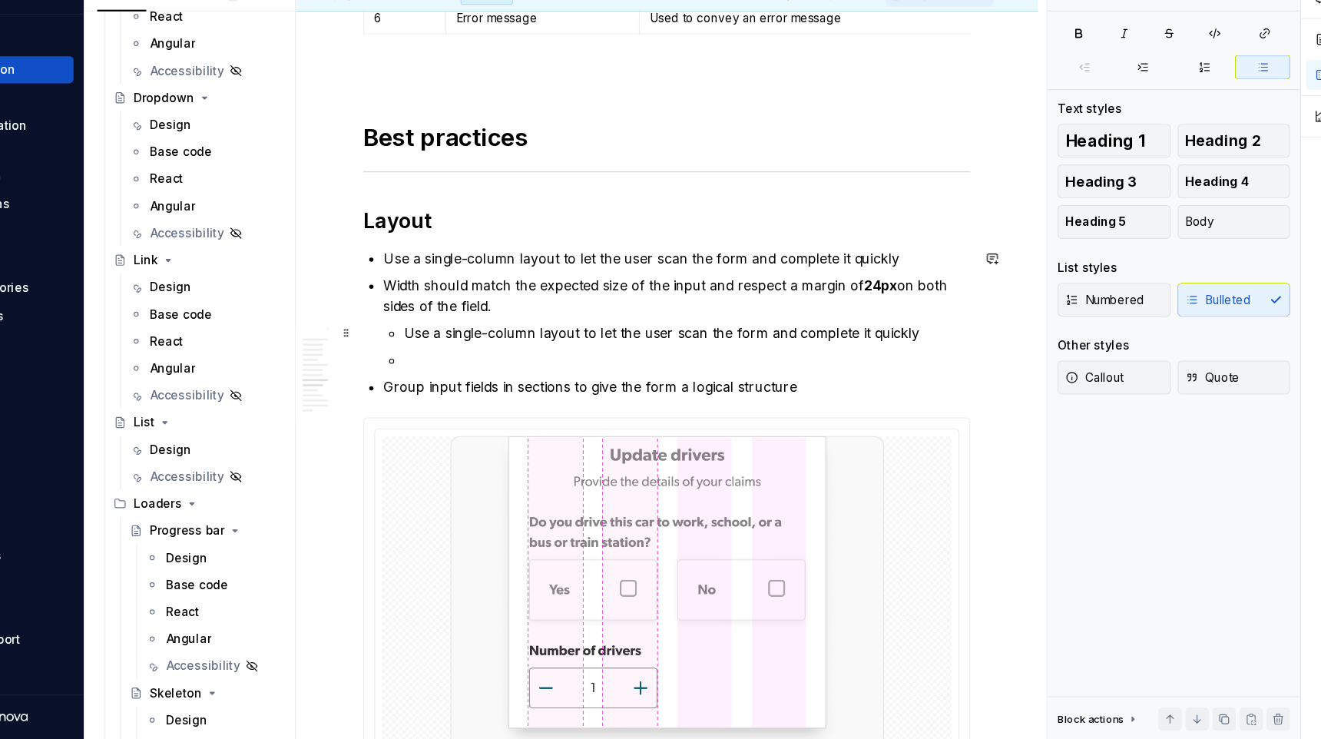
click at [469, 375] on p "Use a single-column layout to let the user scan the form and complete it quickly" at bounding box center [726, 369] width 515 height 18
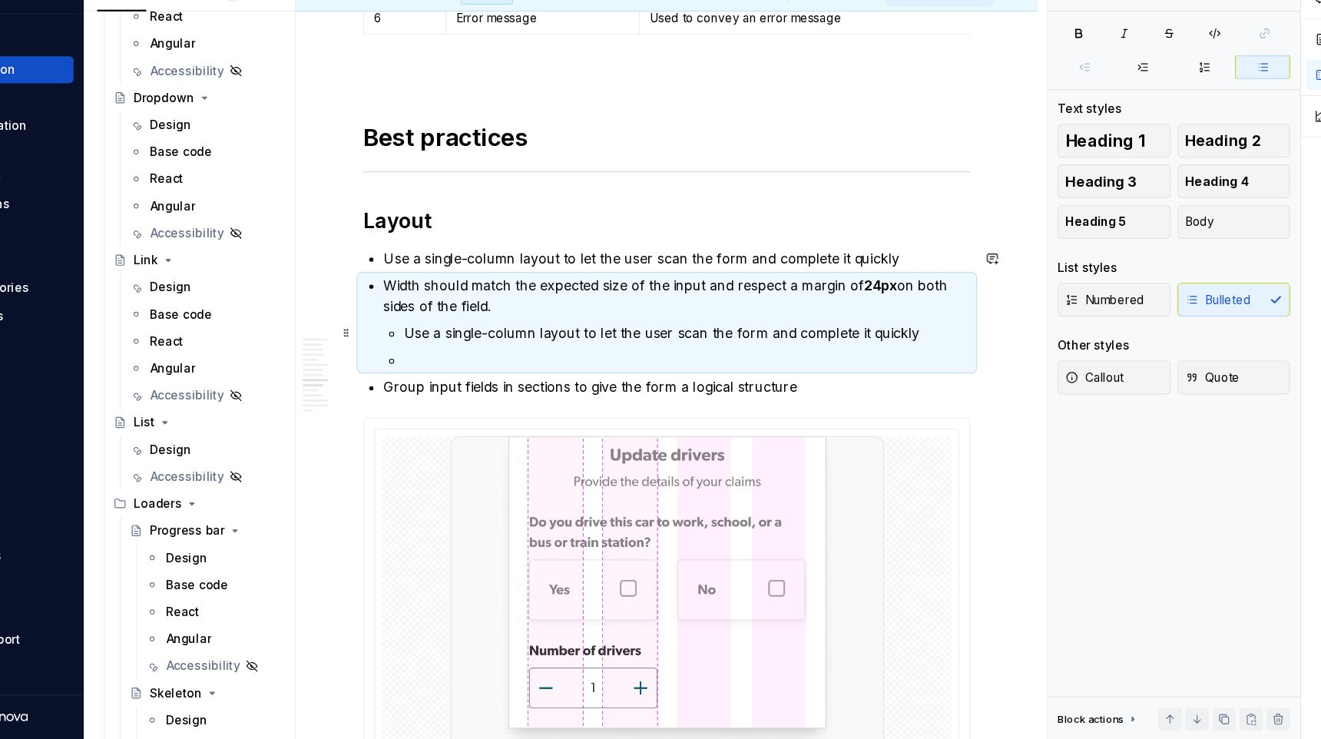
click at [465, 369] on li "Width should match the expected size of the input and respect a margin of 24px …" at bounding box center [717, 360] width 533 height 86
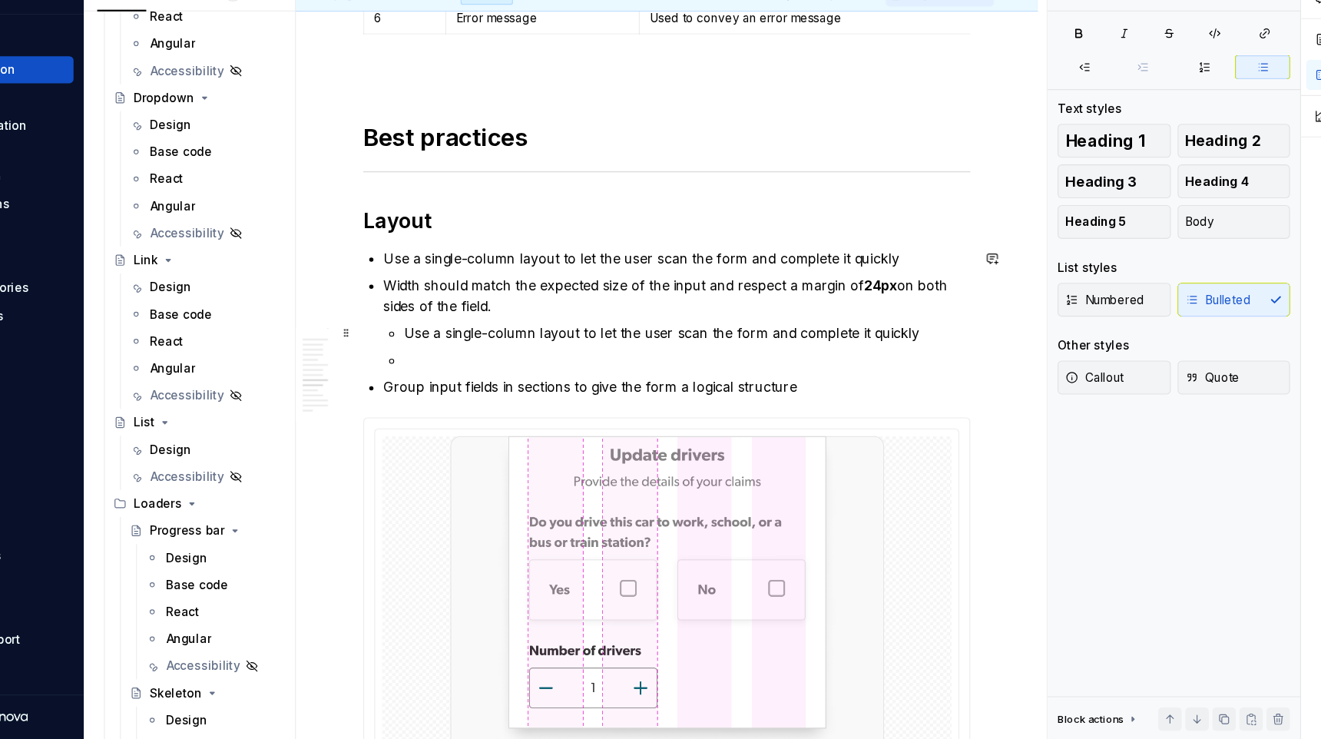
click at [467, 369] on li "Width should match the expected size of the input and respect a margin of 24px …" at bounding box center [717, 360] width 533 height 86
click at [470, 369] on p "Use a single-column layout to let the user scan the form and complete it quickly" at bounding box center [726, 369] width 515 height 18
click at [418, 368] on span at bounding box center [417, 370] width 12 height 22
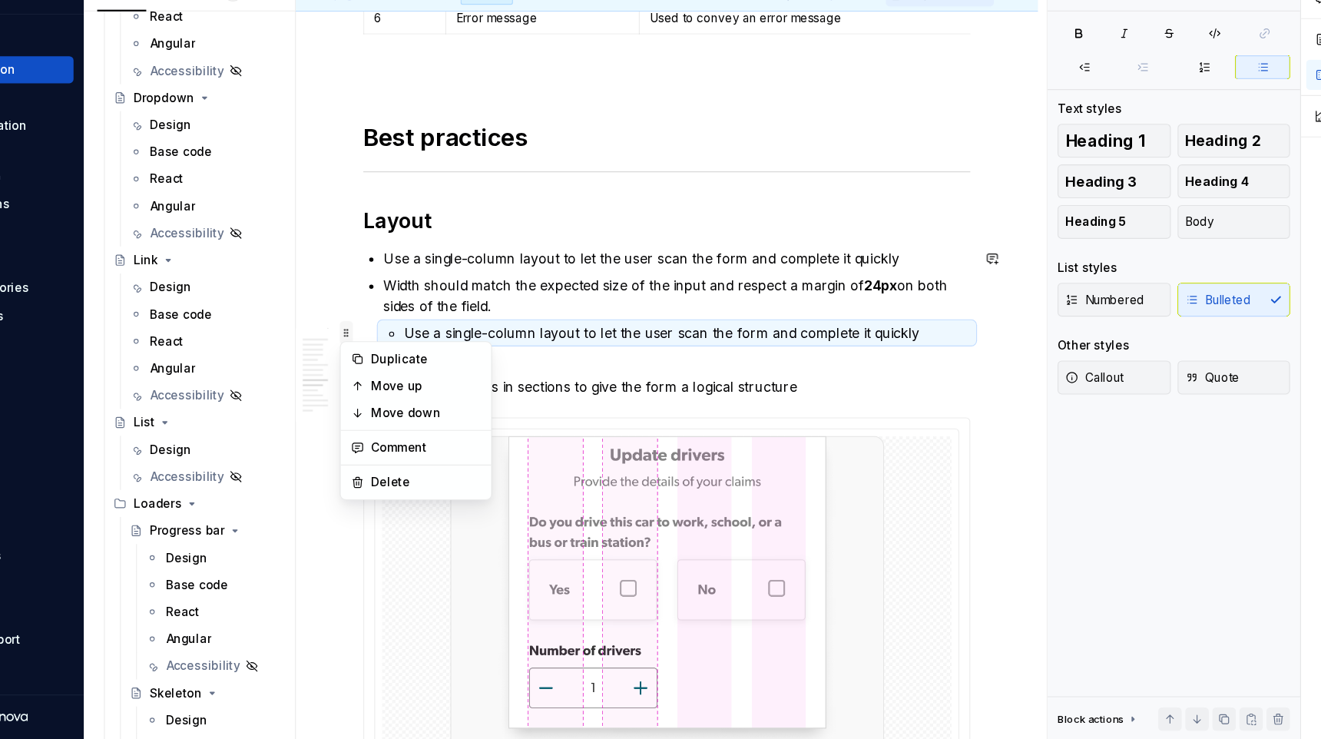
click at [418, 368] on span at bounding box center [417, 370] width 12 height 22
click at [469, 366] on li "Use a single-column layout to let the user scan the form and complete it quickly" at bounding box center [726, 369] width 515 height 18
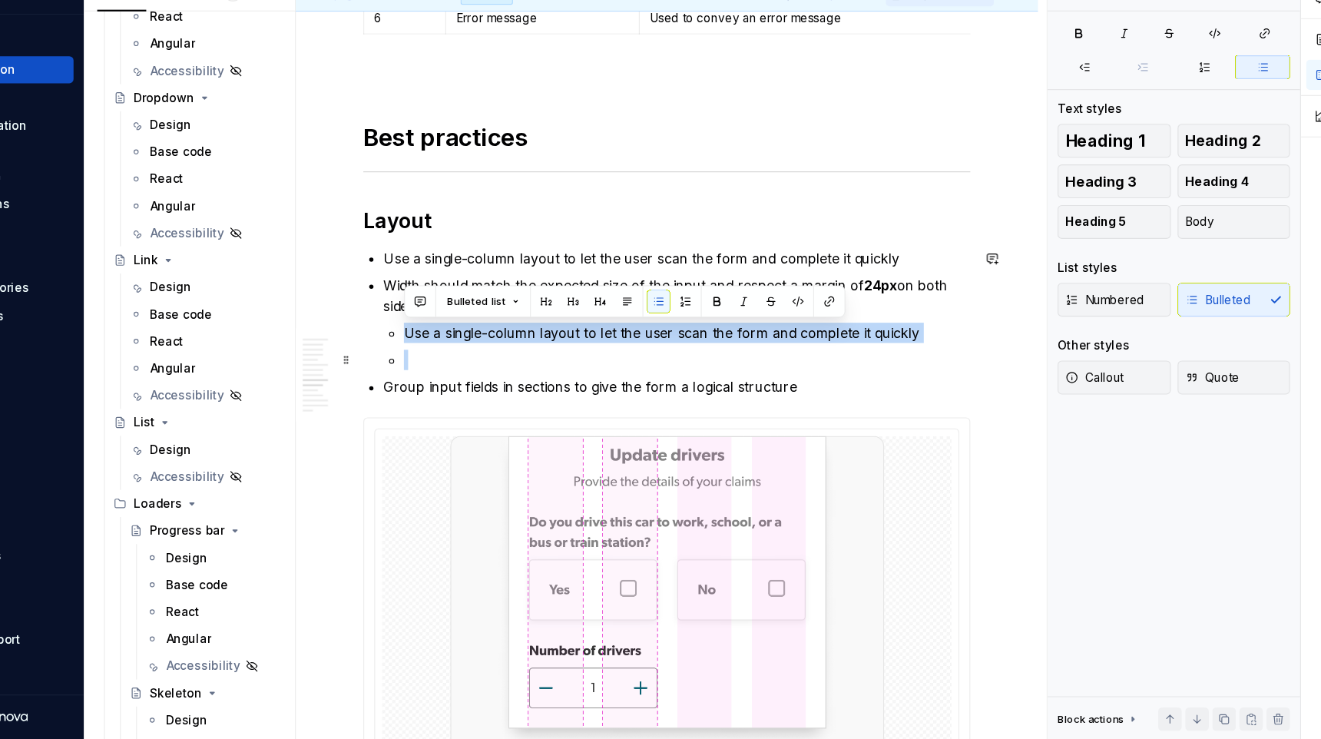
drag, startPoint x: 493, startPoint y: 386, endPoint x: 507, endPoint y: 399, distance: 18.5
click at [507, 399] on li "Width should match the expected size of the input and respect a margin of 24px …" at bounding box center [717, 360] width 533 height 86
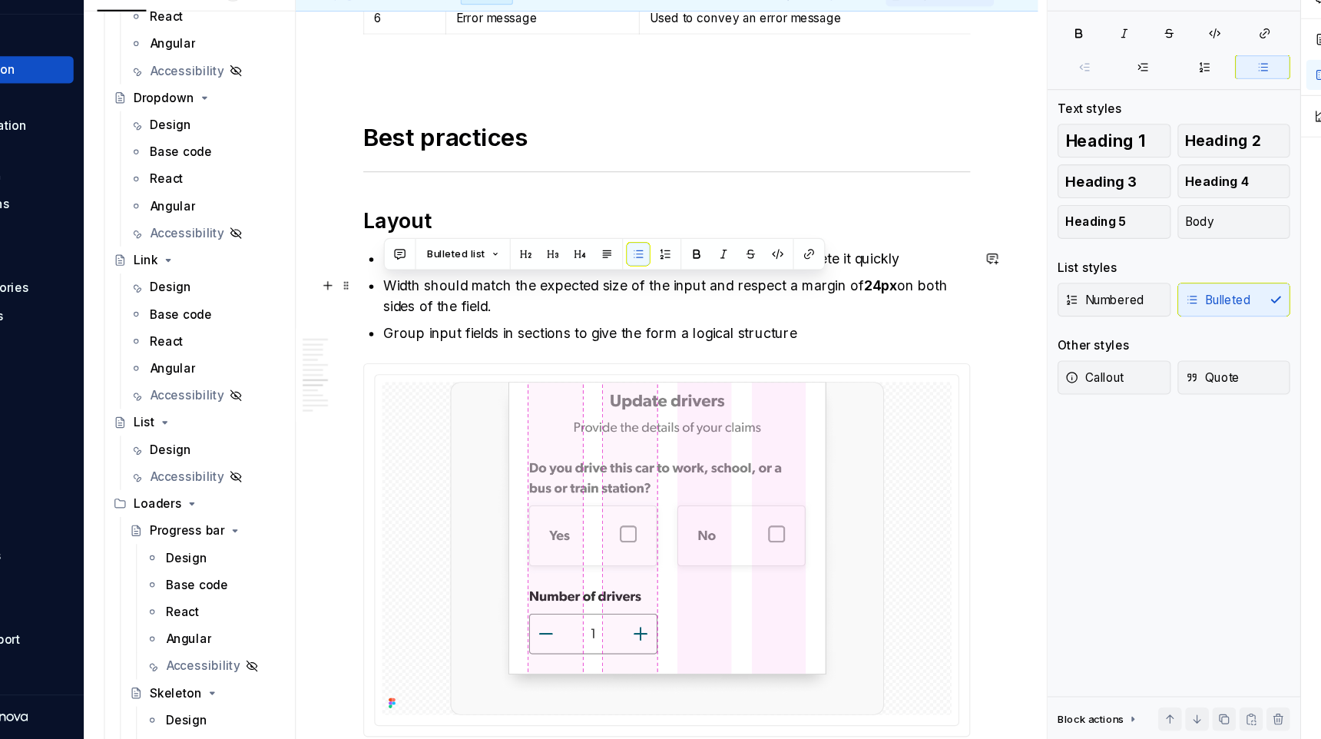
drag, startPoint x: 555, startPoint y: 346, endPoint x: 453, endPoint y: 329, distance: 103.5
click at [453, 329] on p "Width should match the expected size of the input and respect a margin of 24px …" at bounding box center [717, 335] width 533 height 37
copy p "Width should match the expected size of the input and respect a margin of 24px …"
click at [445, 307] on div "**********" at bounding box center [707, 57] width 551 height 4718
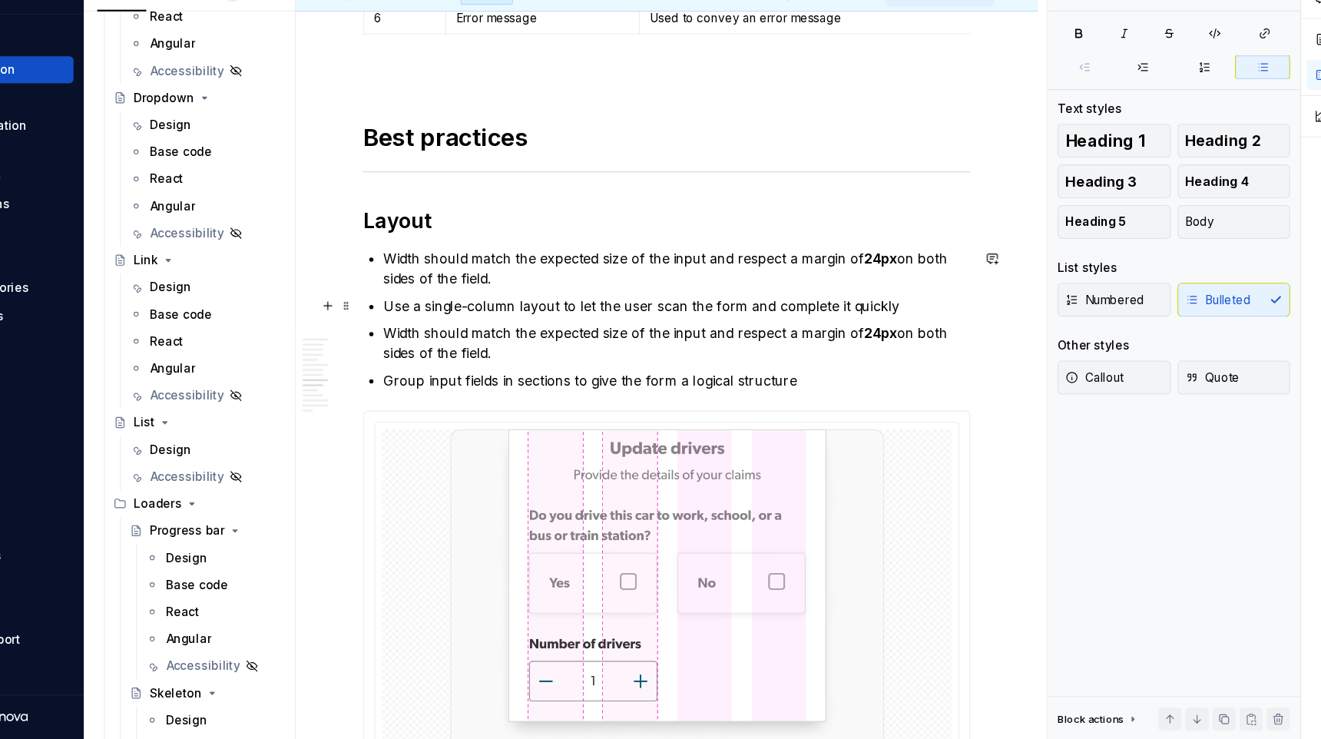
click at [448, 340] on div "**********" at bounding box center [707, 78] width 551 height 4761
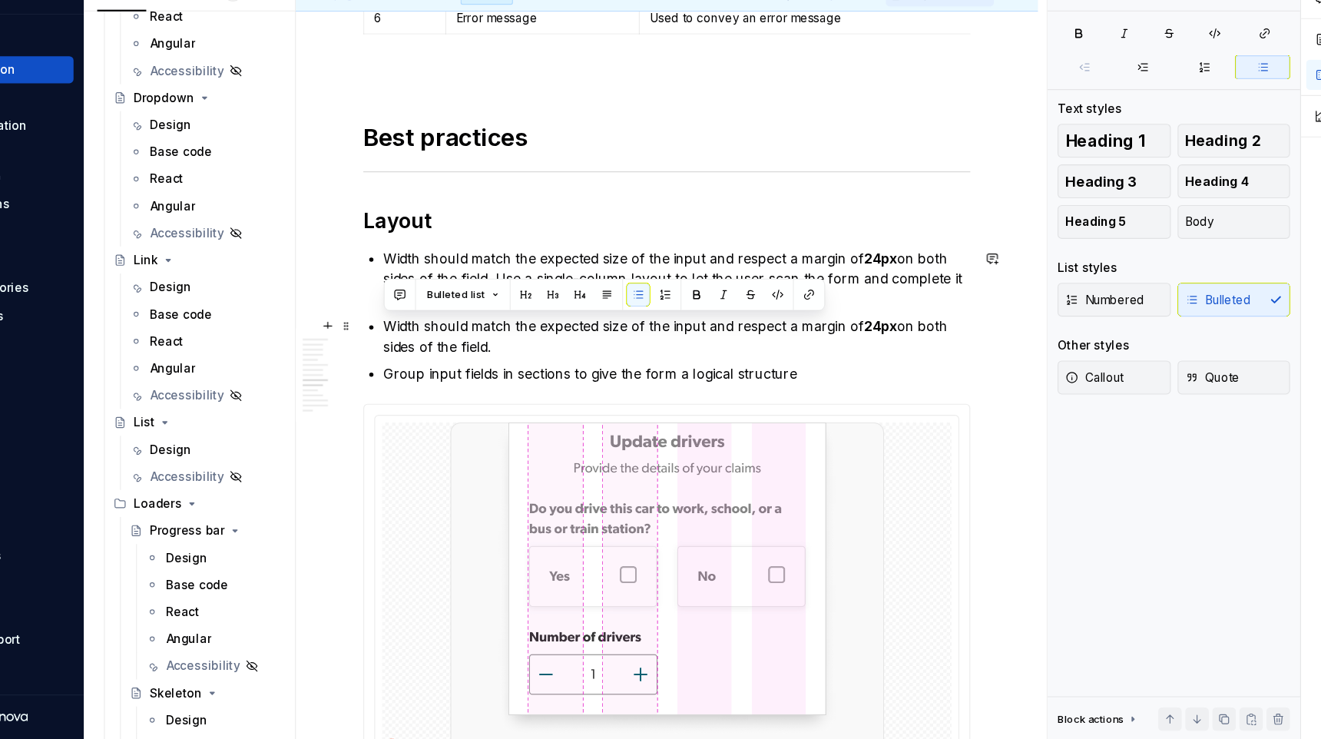
drag, startPoint x: 545, startPoint y: 382, endPoint x: 451, endPoint y: 362, distance: 96.5
click at [451, 362] on p "Width should match the expected size of the input and respect a margin of 24px …" at bounding box center [717, 372] width 533 height 37
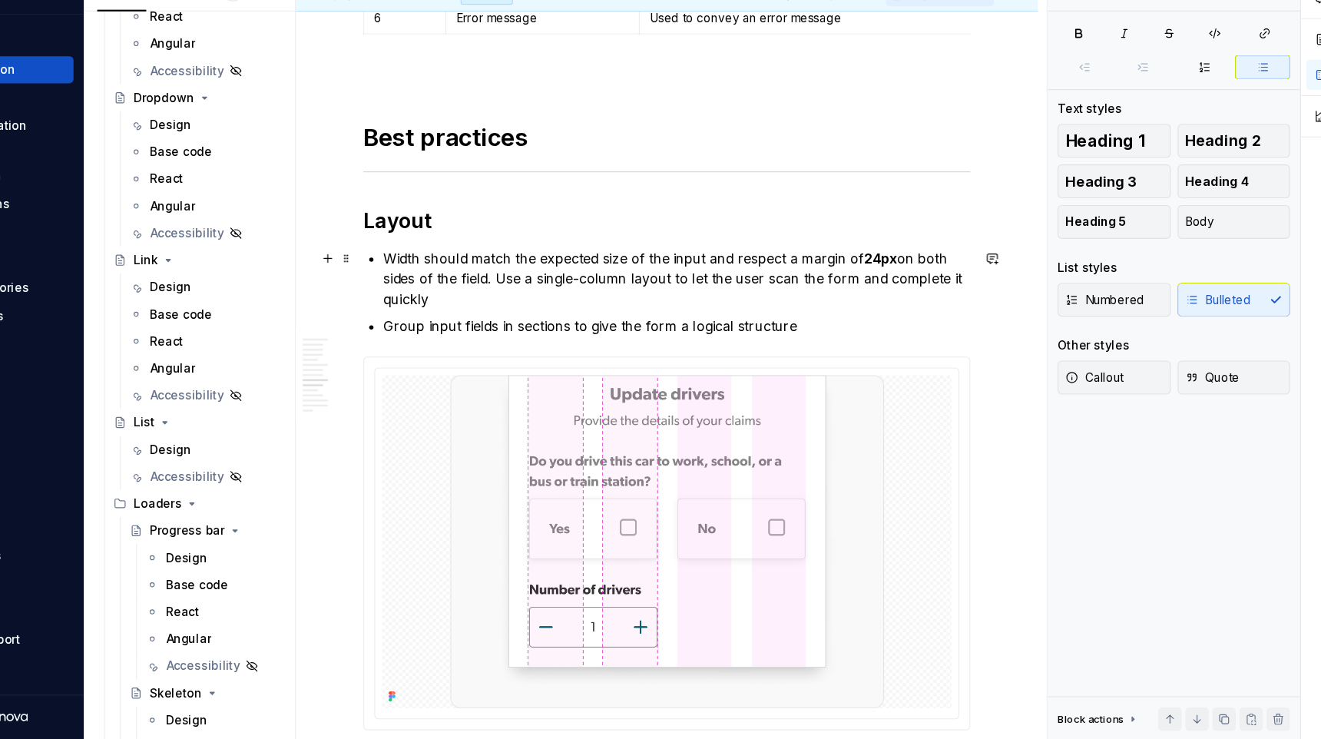
click at [553, 323] on p "Width should match the expected size of the input and respect a margin of 24px …" at bounding box center [717, 320] width 533 height 55
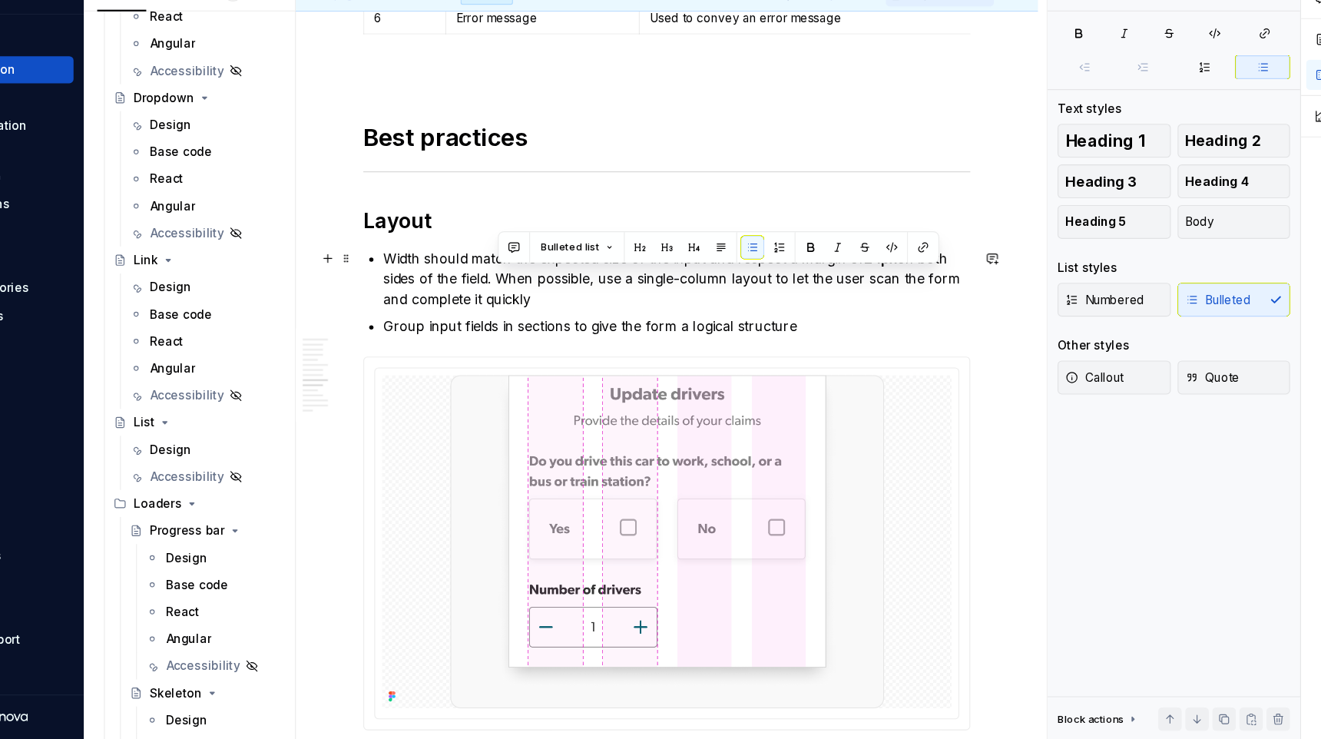
drag, startPoint x: 555, startPoint y: 319, endPoint x: 591, endPoint y: 333, distance: 38.2
click at [591, 333] on p "Width should match the expected size of the input and respect a margin of 24px …" at bounding box center [717, 320] width 533 height 55
click at [591, 336] on p "Width should match the expected size of the input and respect a margin of 24px …" at bounding box center [717, 320] width 533 height 55
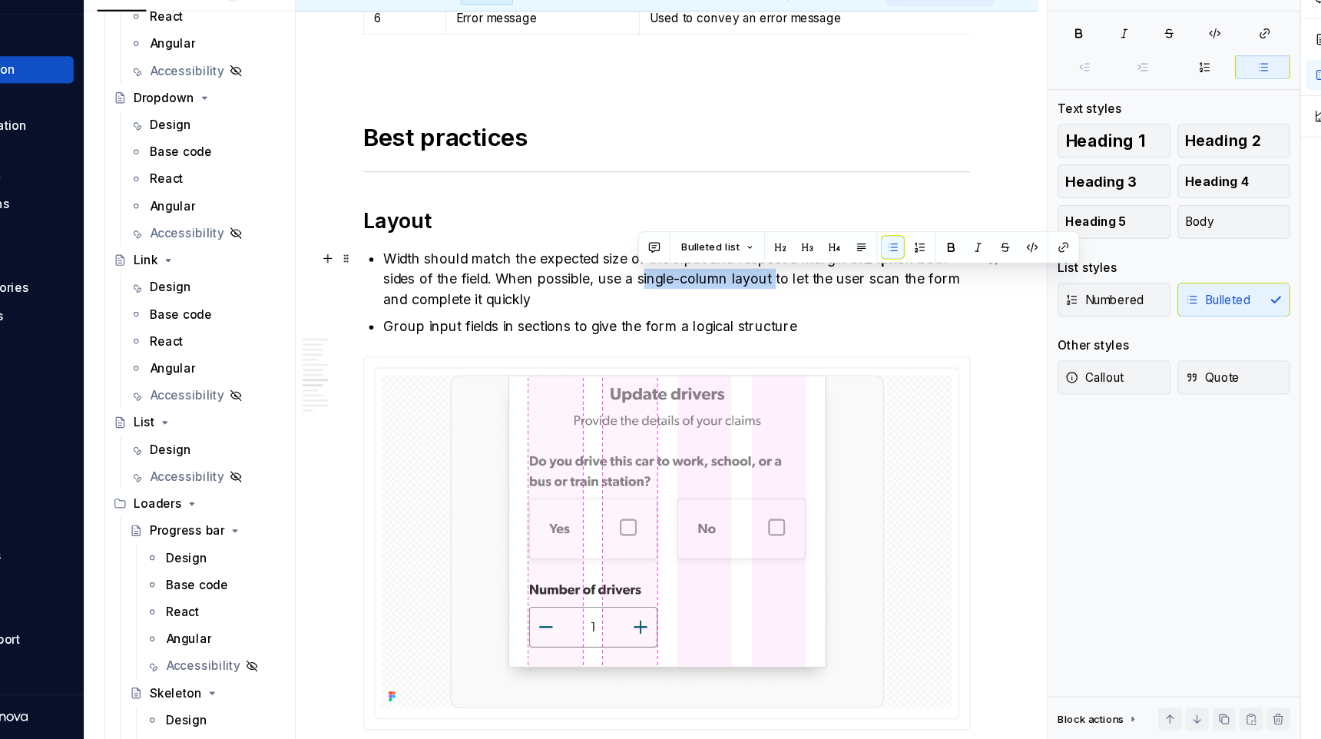
drag, startPoint x: 682, startPoint y: 320, endPoint x: 803, endPoint y: 322, distance: 120.6
click at [803, 322] on p "Width should match the expected size of the input and respect a margin of 24px …" at bounding box center [717, 320] width 533 height 55
click at [783, 336] on p "Width should match the expected size of the input and respect a margin of 24px …" at bounding box center [717, 320] width 533 height 55
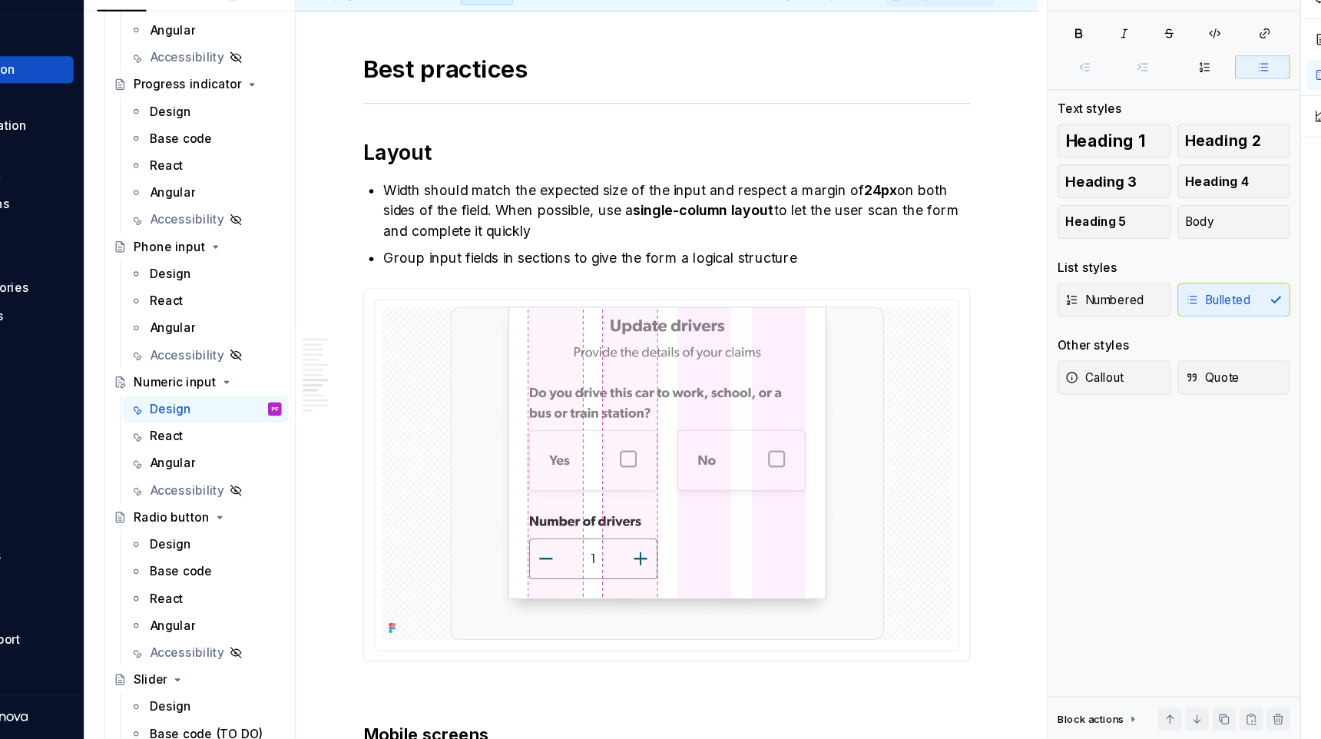
scroll to position [3083, 0]
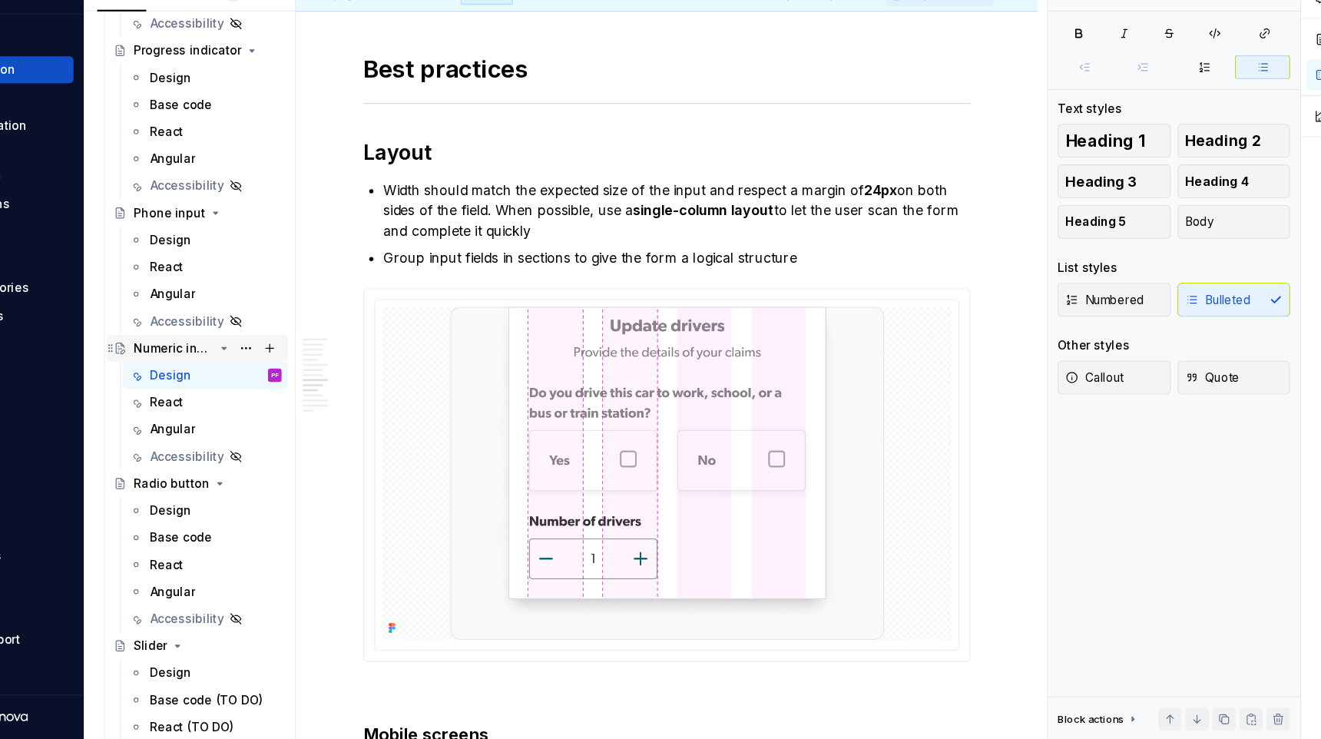
click at [237, 384] on div "Numeric input" at bounding box center [259, 383] width 73 height 15
click at [255, 253] on div "Phone input" at bounding box center [255, 260] width 65 height 15
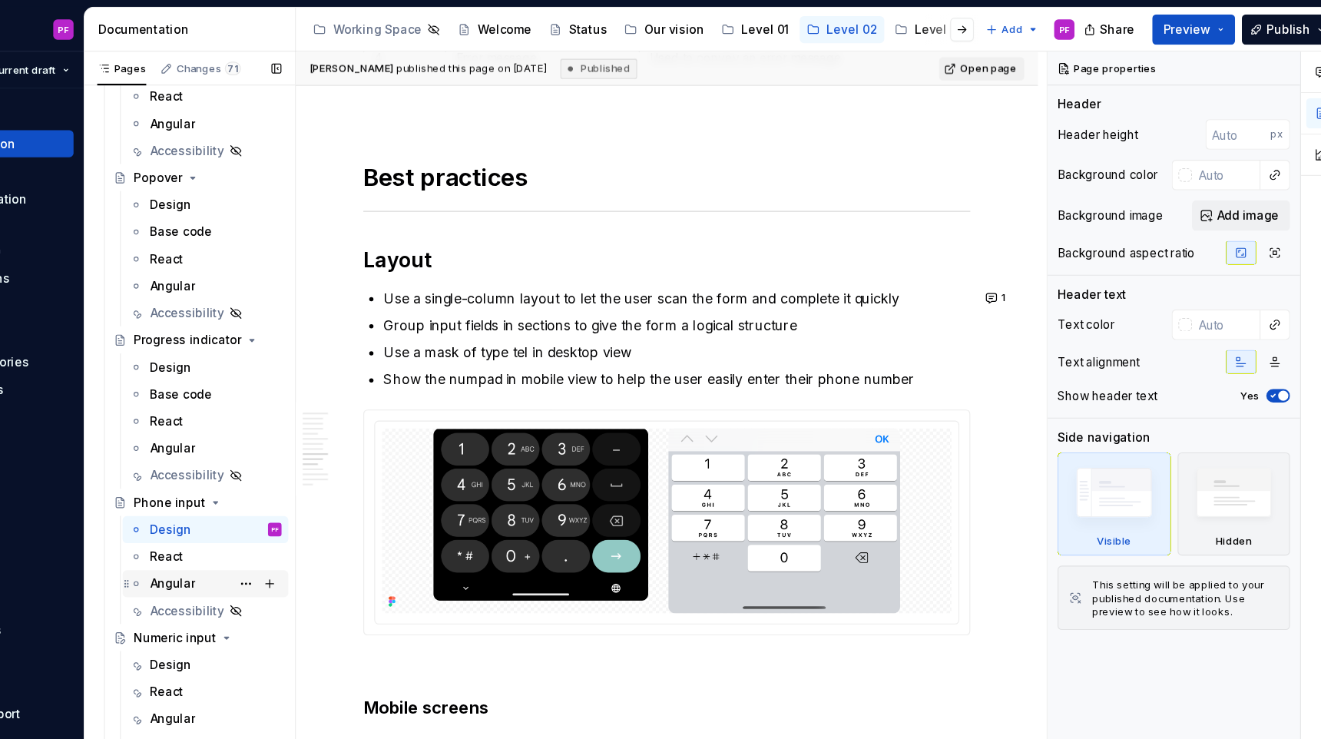
scroll to position [2874, 0]
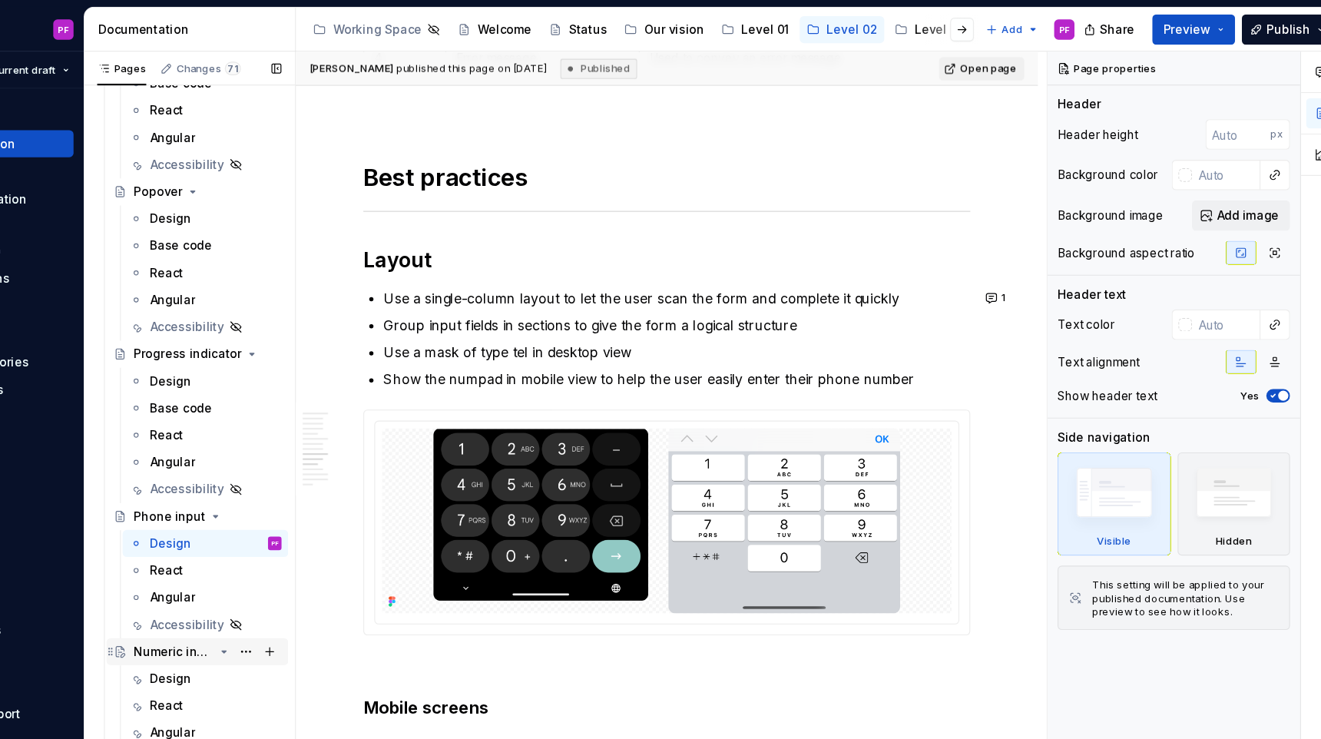
click at [219, 594] on div "Numeric input" at bounding box center [281, 592] width 153 height 22
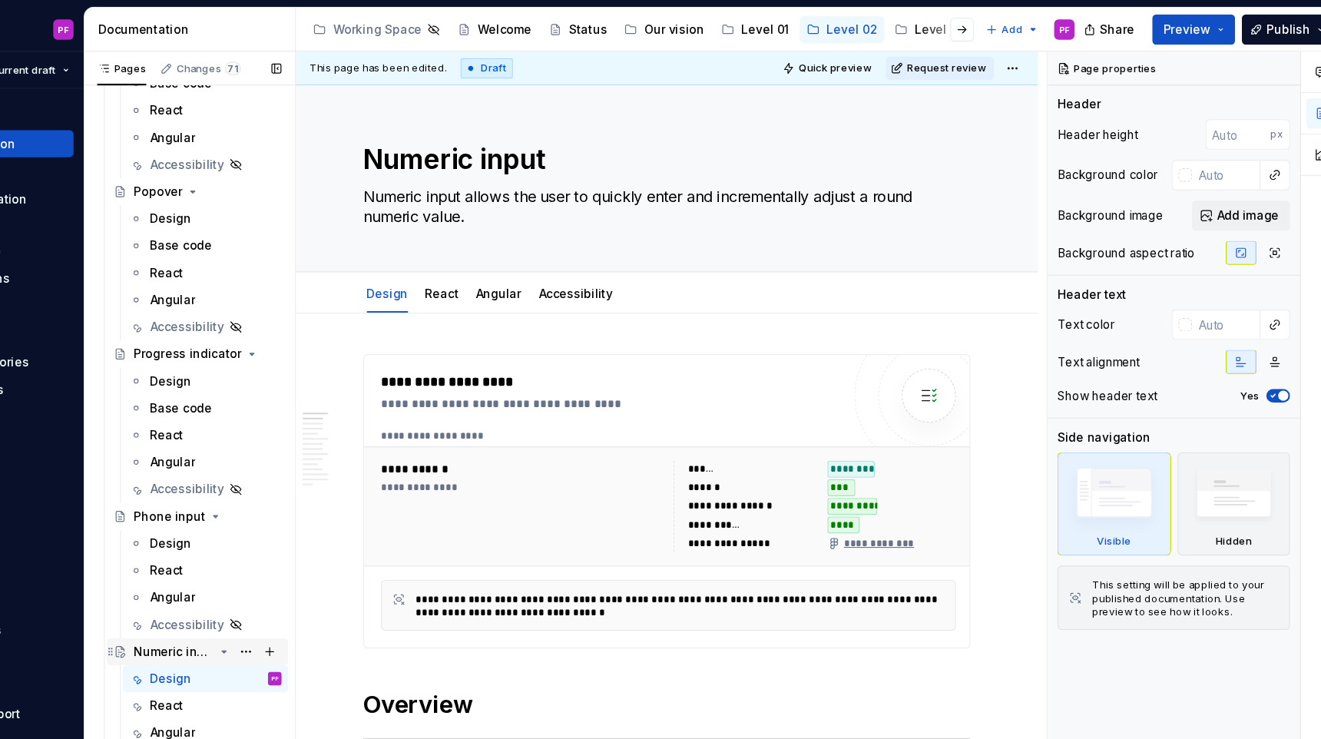
scroll to position [2927, 0]
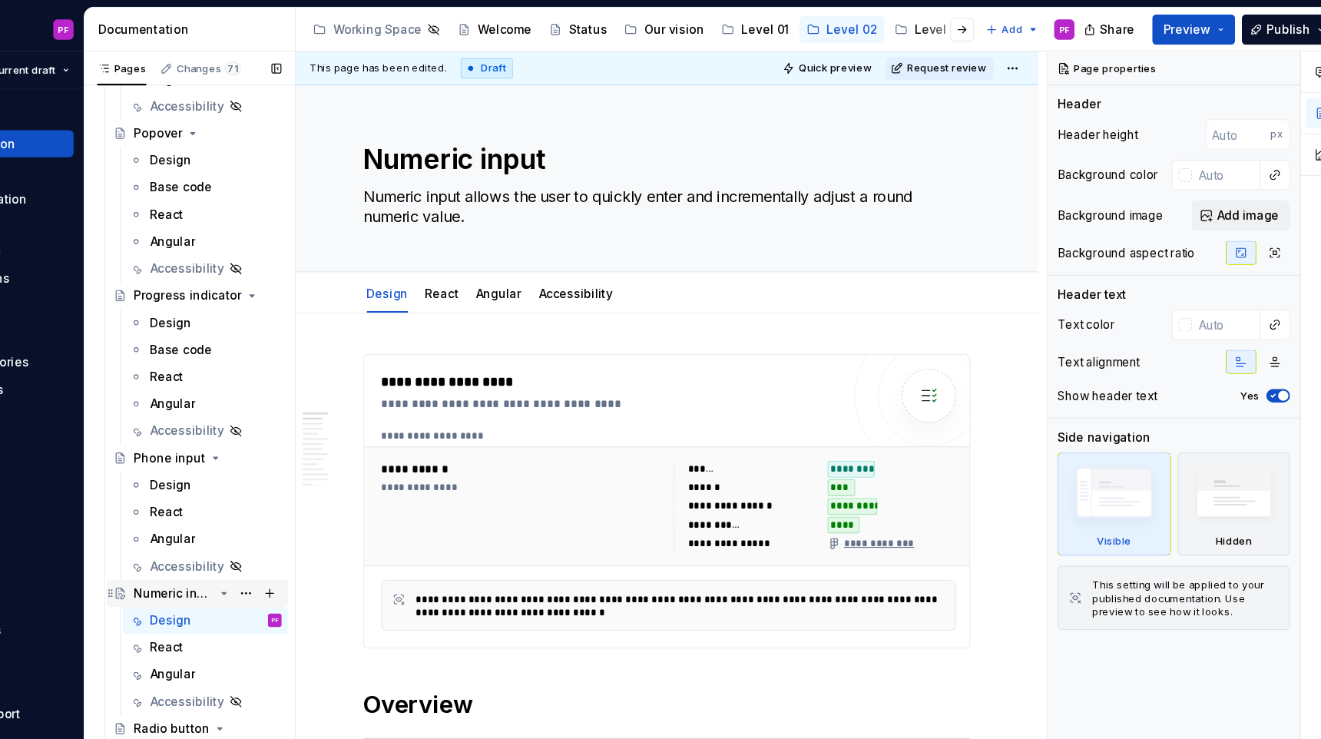
click at [306, 540] on icon "Page tree" at bounding box center [306, 539] width 12 height 12
click at [292, 416] on icon "Page tree" at bounding box center [298, 416] width 12 height 12
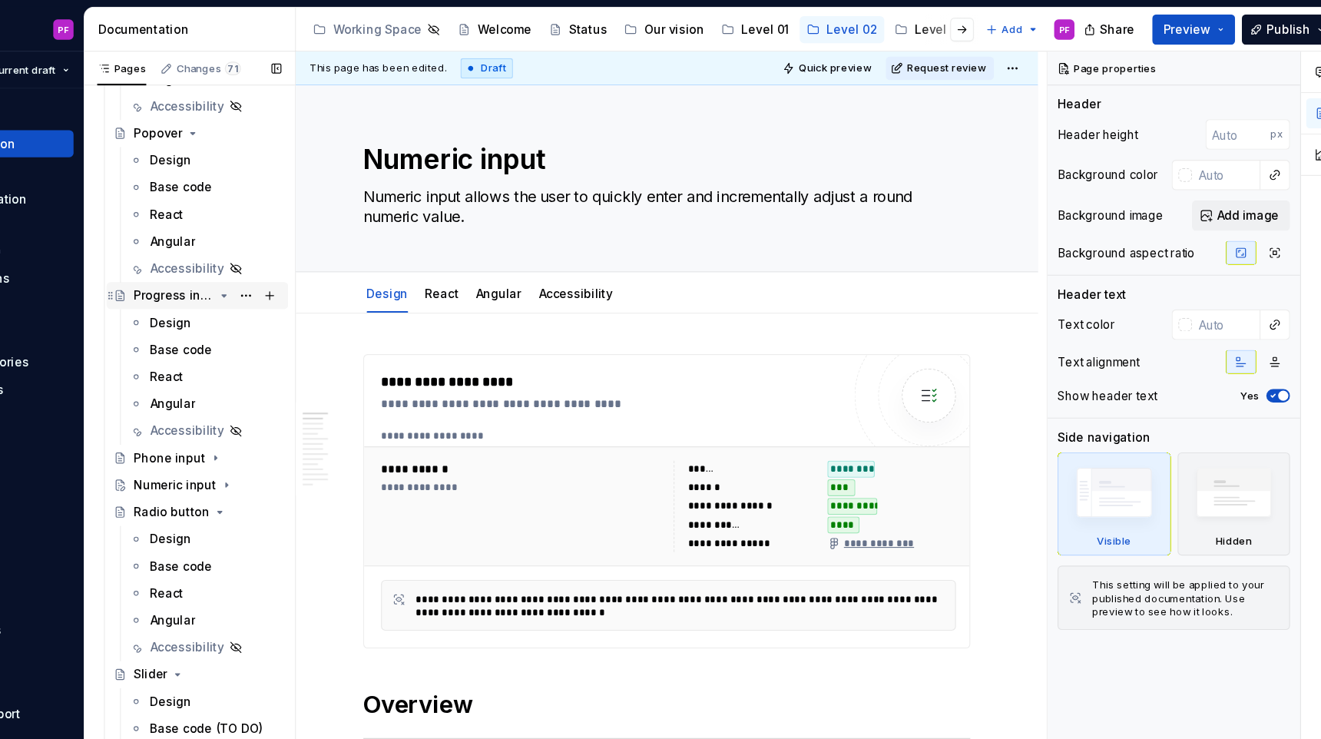
drag, startPoint x: 329, startPoint y: 266, endPoint x: 308, endPoint y: 270, distance: 21.0
click at [308, 270] on div "Progress indicator" at bounding box center [290, 269] width 134 height 22
click at [308, 270] on icon "Page tree" at bounding box center [306, 269] width 12 height 12
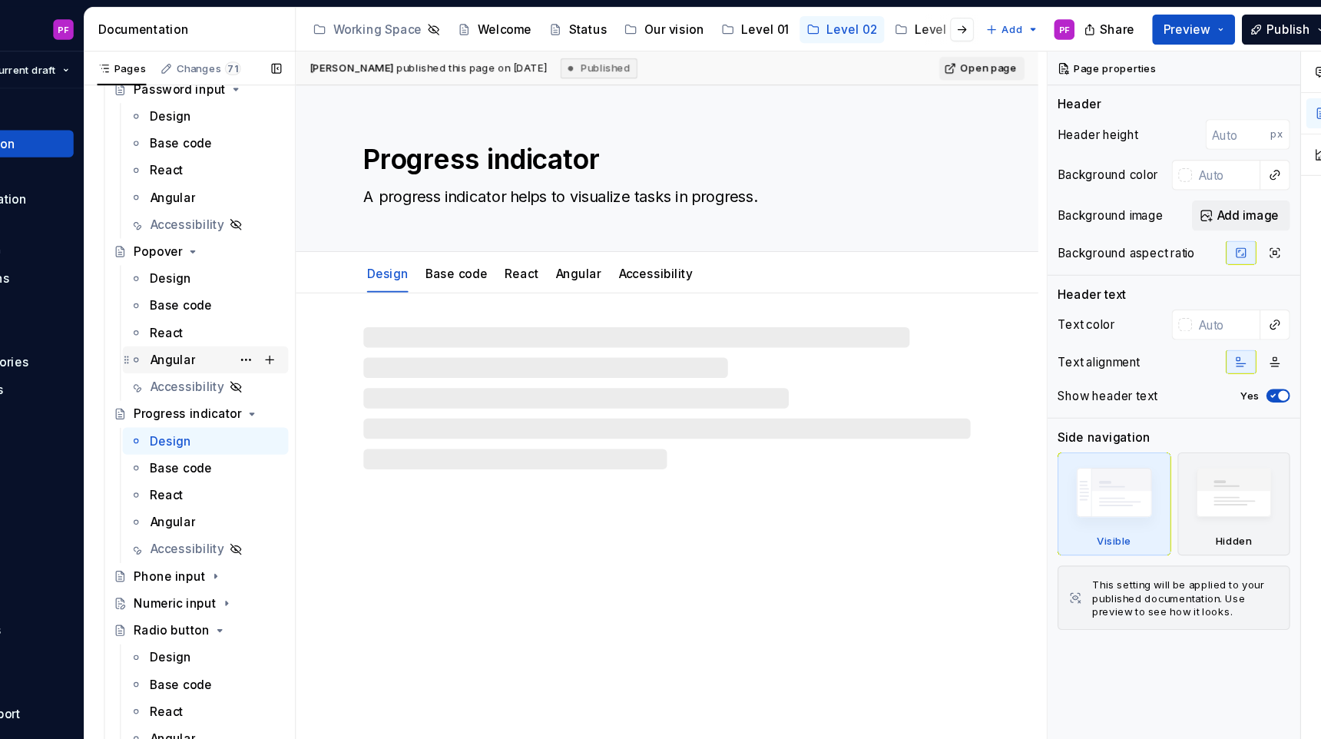
scroll to position [2815, 0]
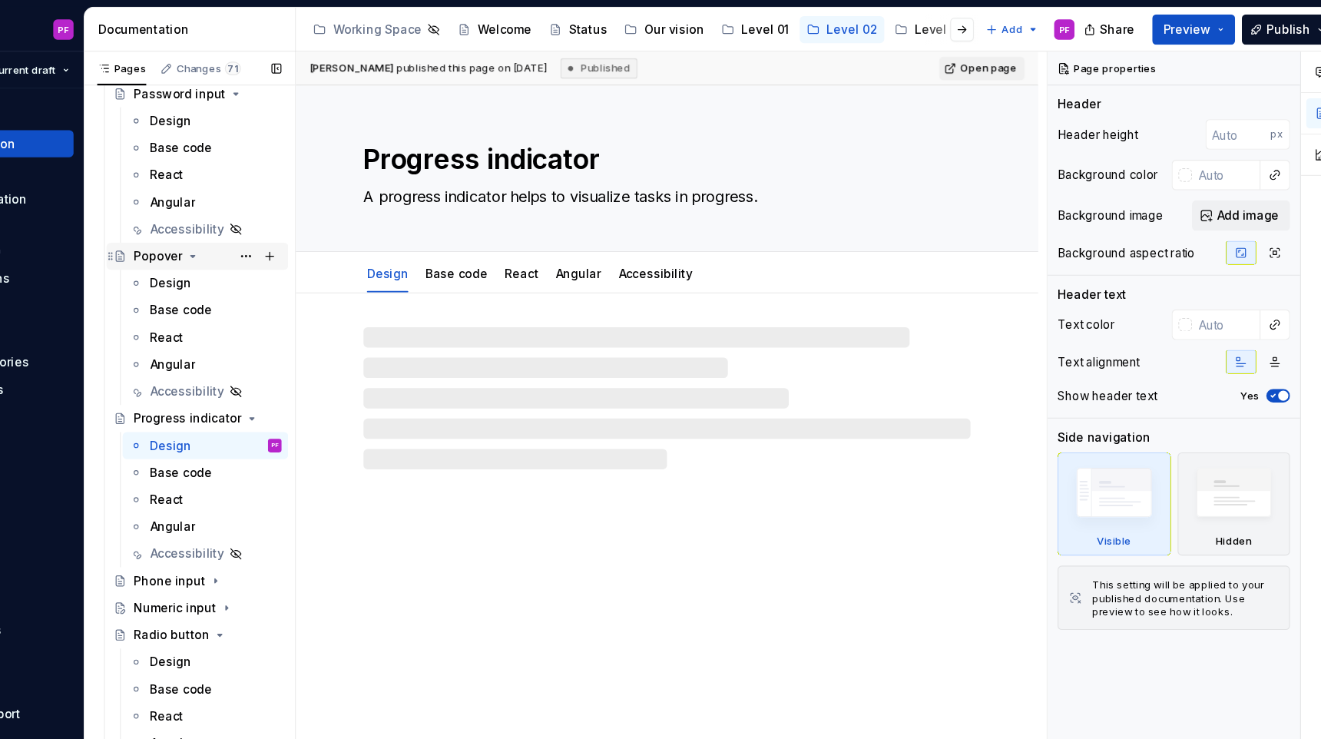
click at [275, 236] on icon "Page tree" at bounding box center [277, 233] width 12 height 12
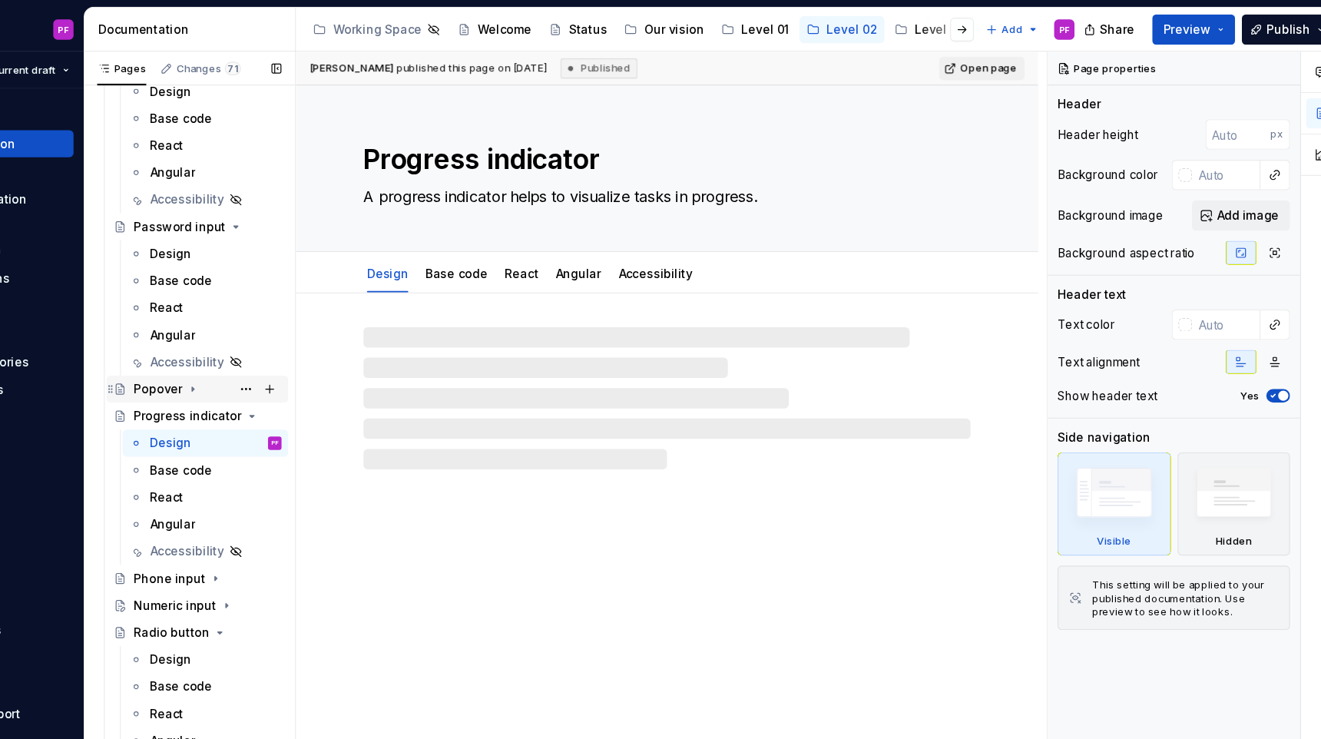
scroll to position [2689, 0]
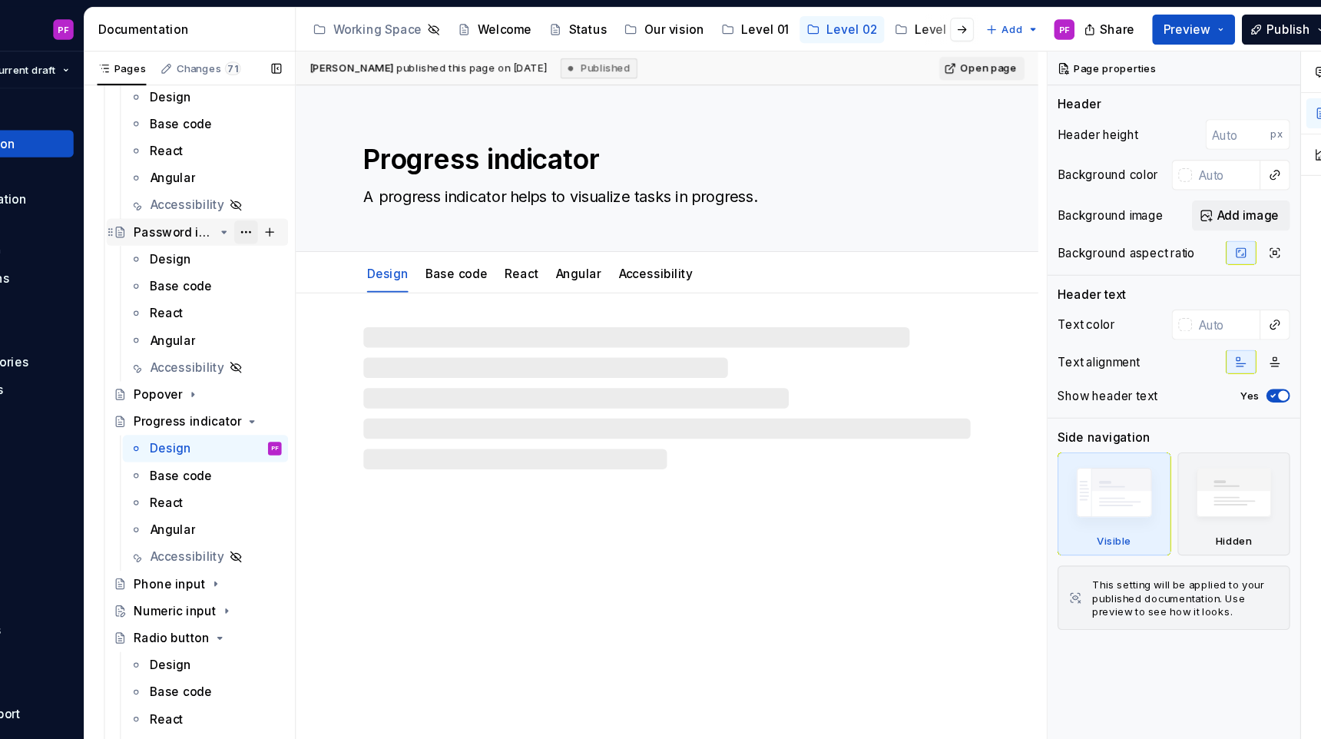
click at [316, 213] on button "Page tree" at bounding box center [326, 211] width 22 height 22
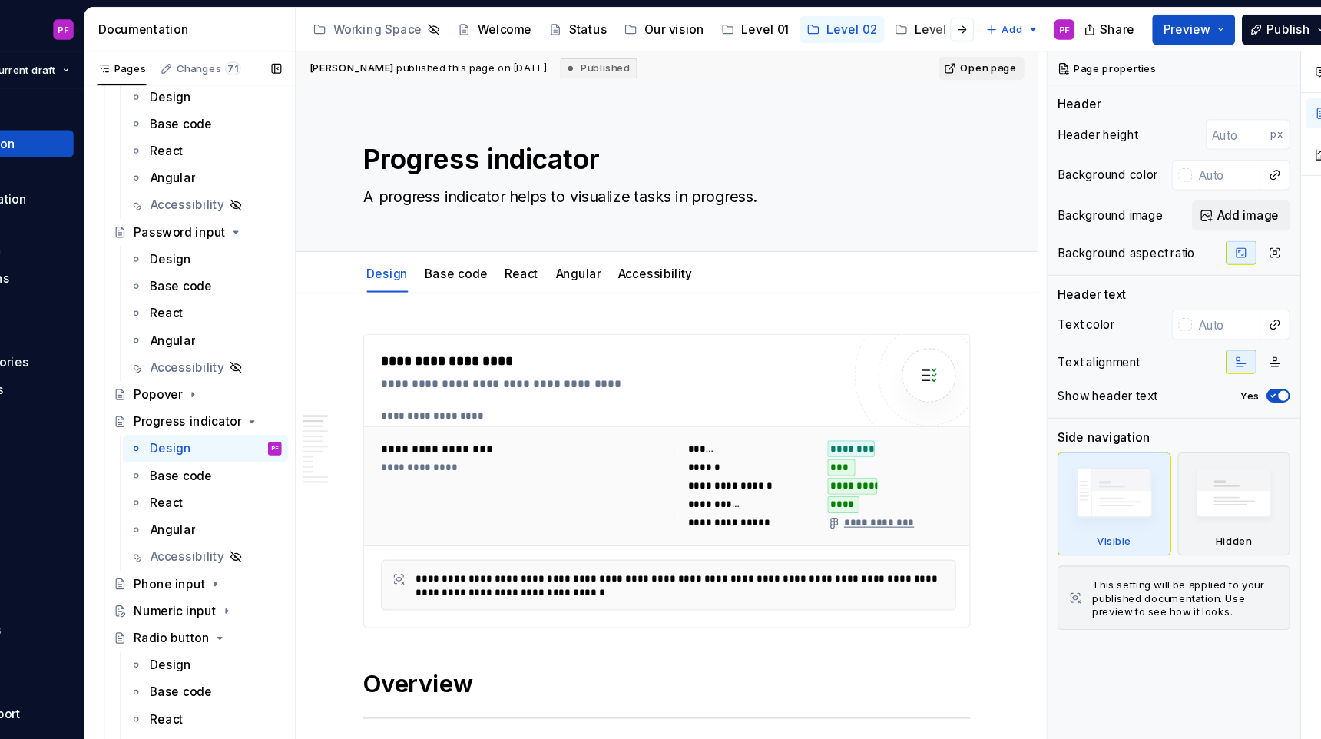
click at [321, 211] on div "Pages Changes 71 Add Accessibility guide for tree Page tree. Navigate the tree …" at bounding box center [274, 396] width 192 height 699
click at [312, 211] on div "Password input" at bounding box center [290, 211] width 134 height 22
click at [308, 211] on icon "Page tree" at bounding box center [306, 211] width 12 height 12
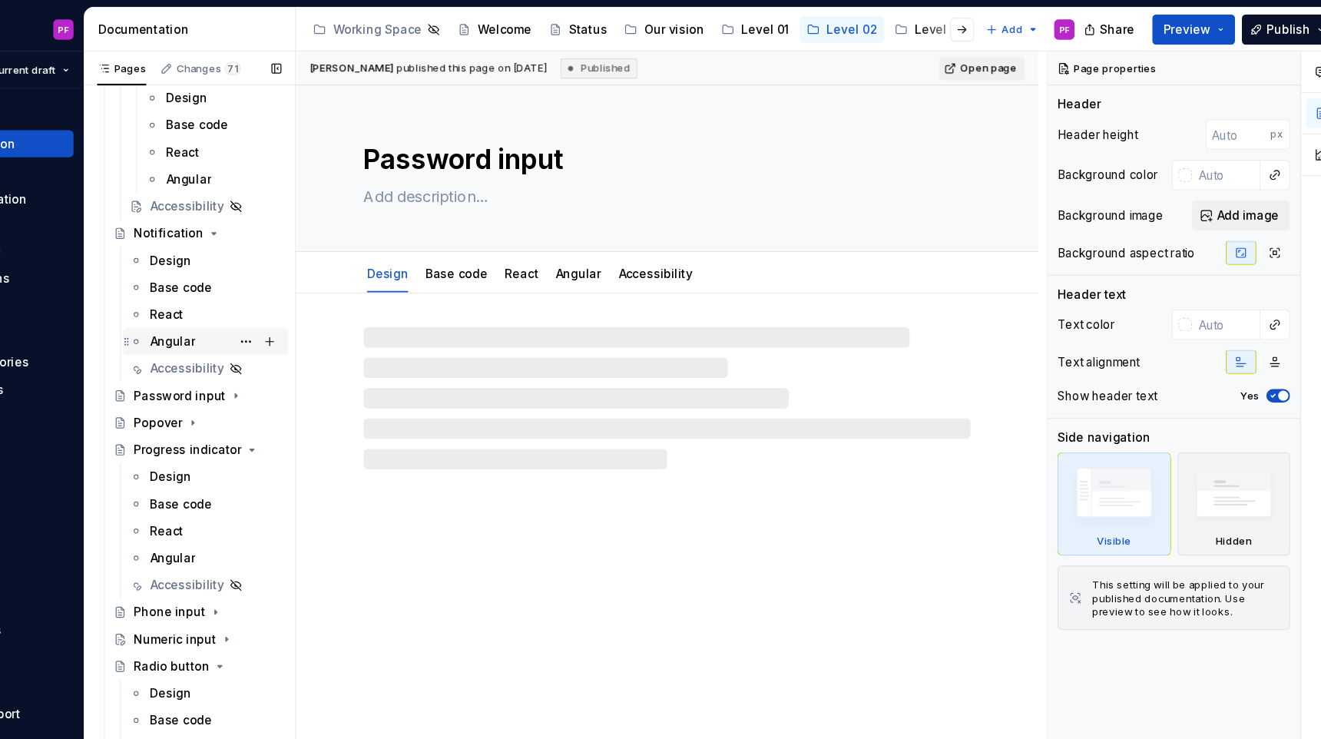
scroll to position [2536, 0]
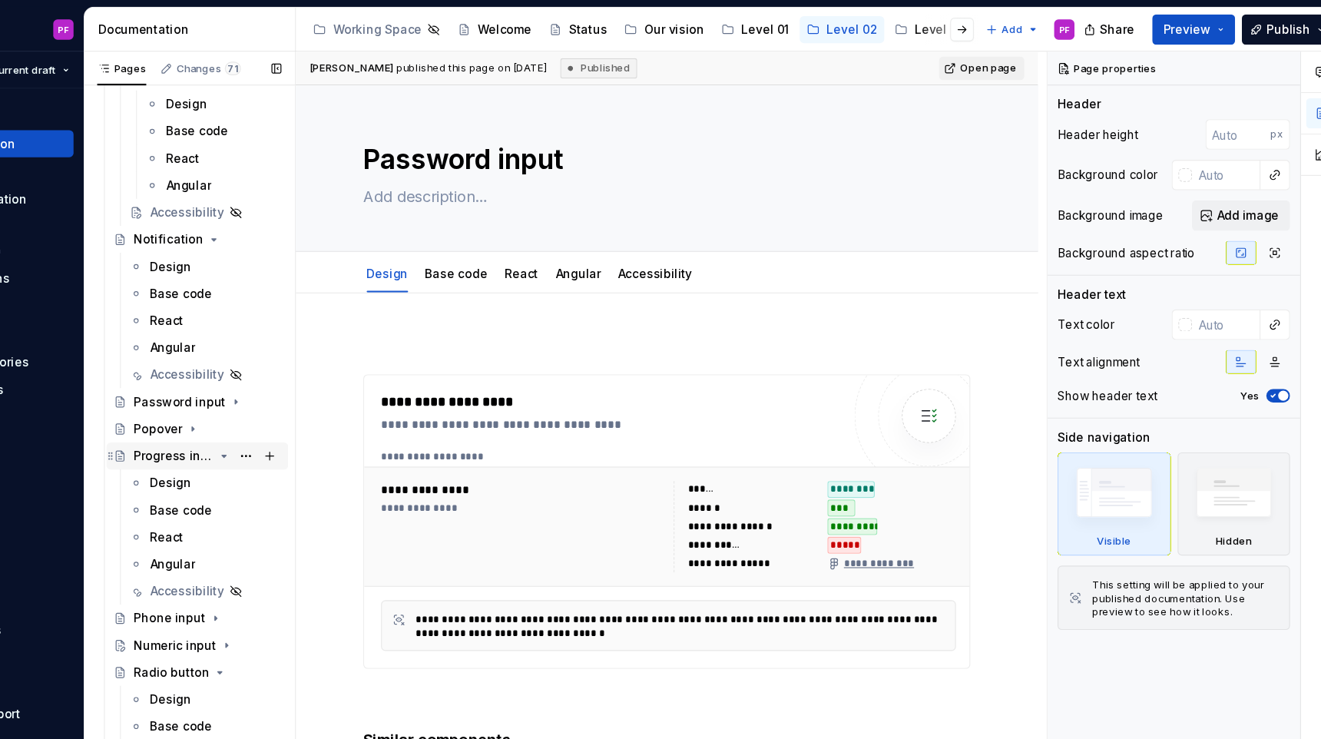
click at [306, 414] on icon "Page tree" at bounding box center [306, 414] width 12 height 12
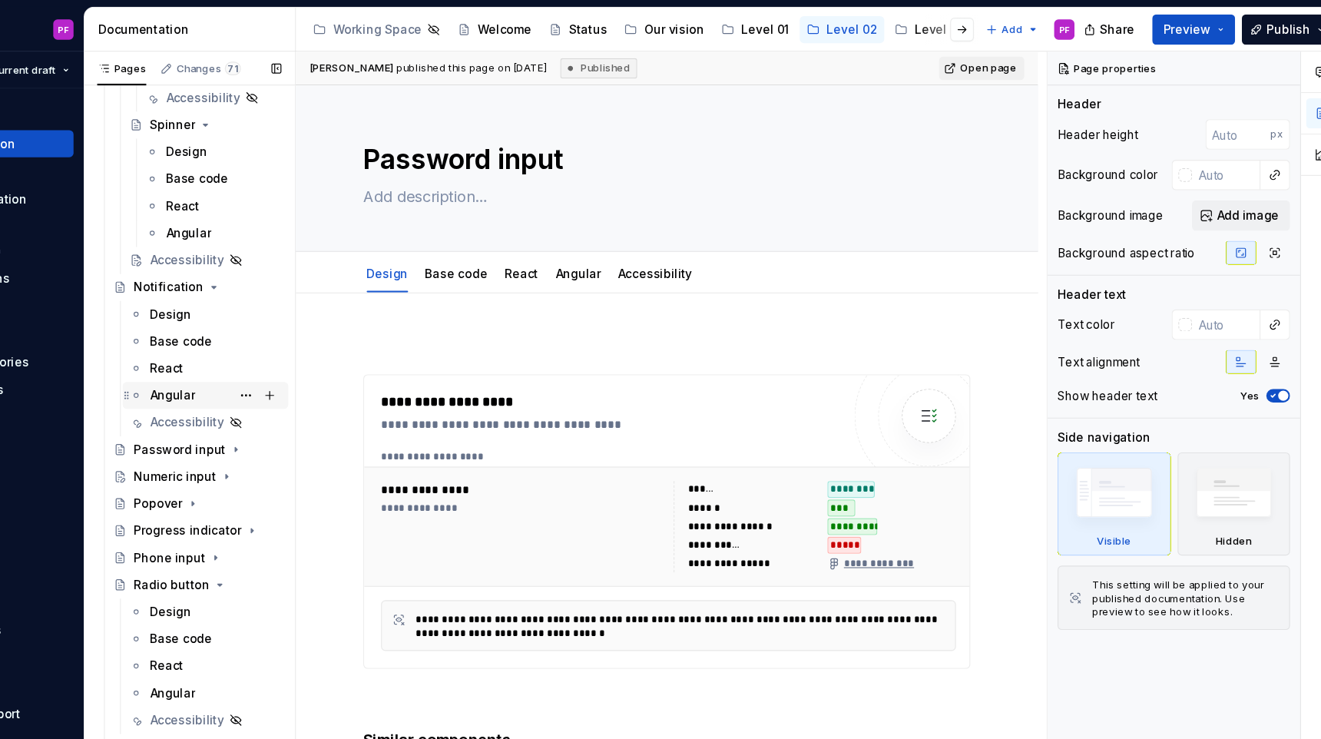
scroll to position [2487, 0]
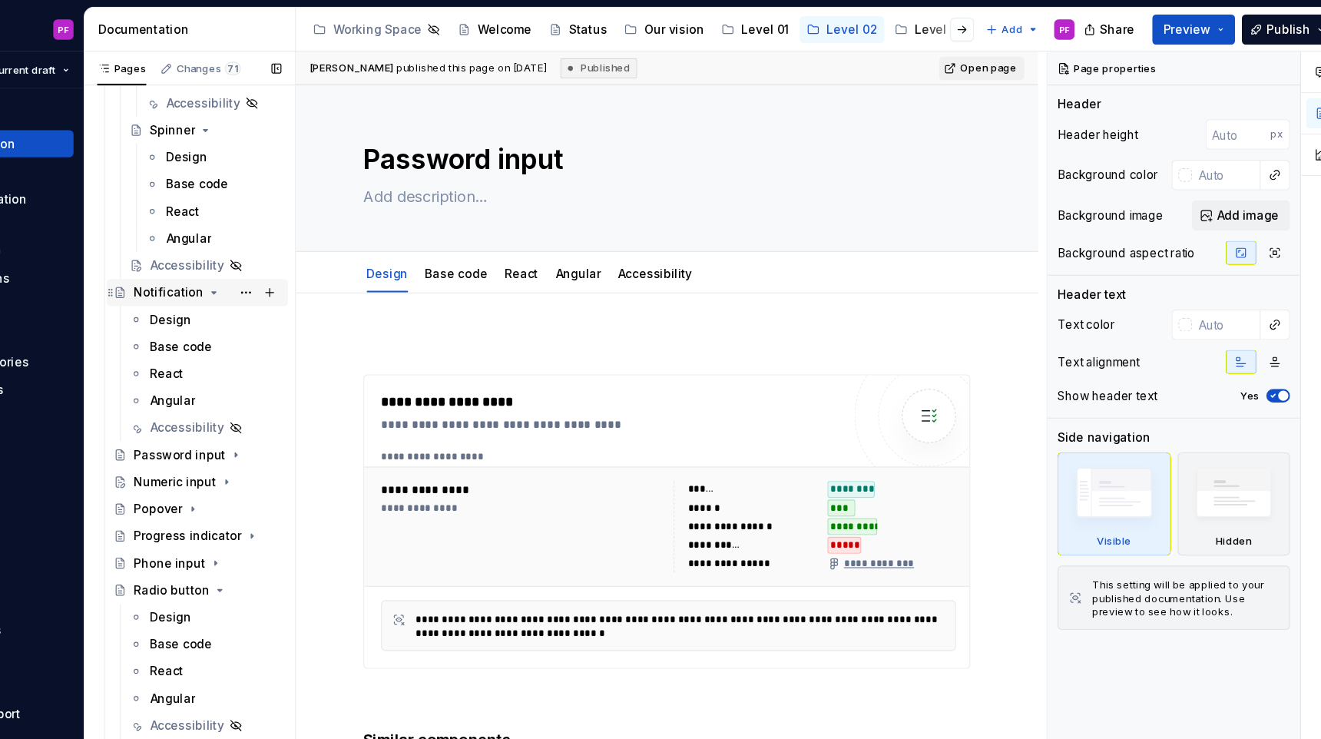
click at [295, 264] on icon "Page tree" at bounding box center [296, 266] width 12 height 12
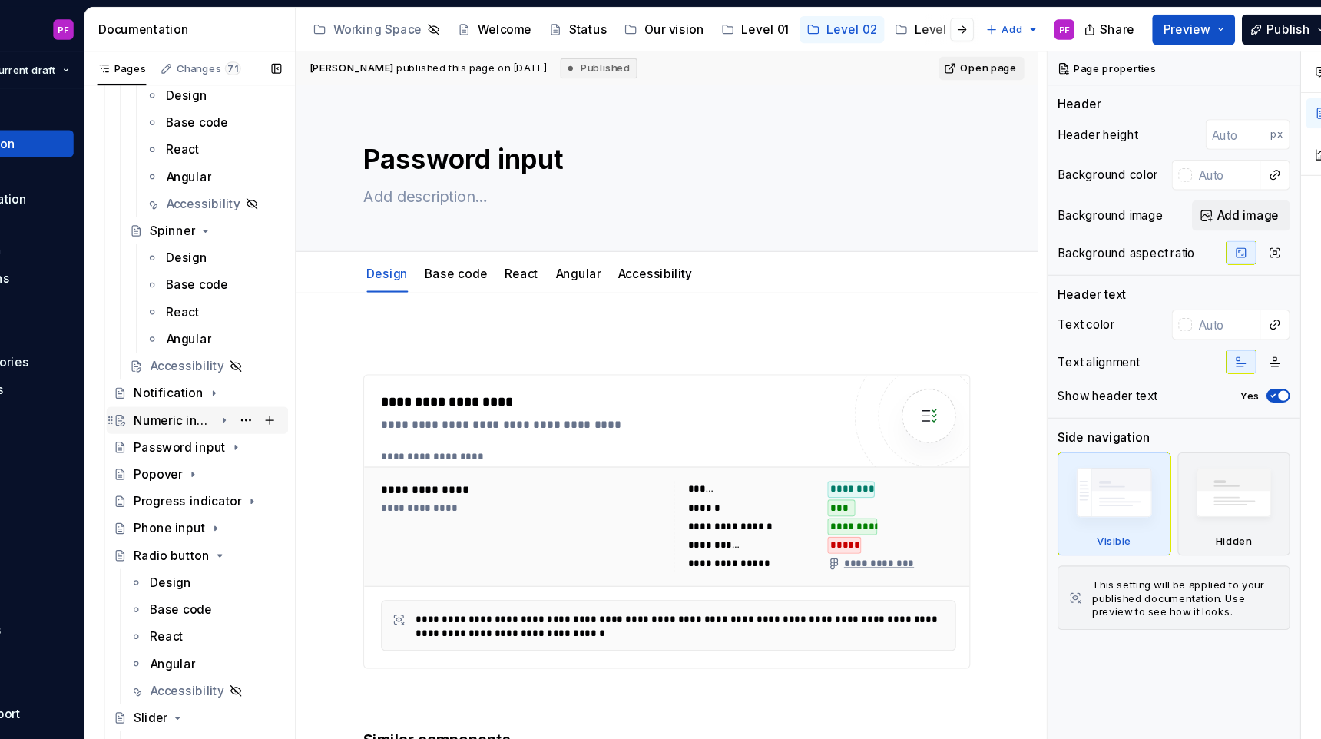
scroll to position [2390, 0]
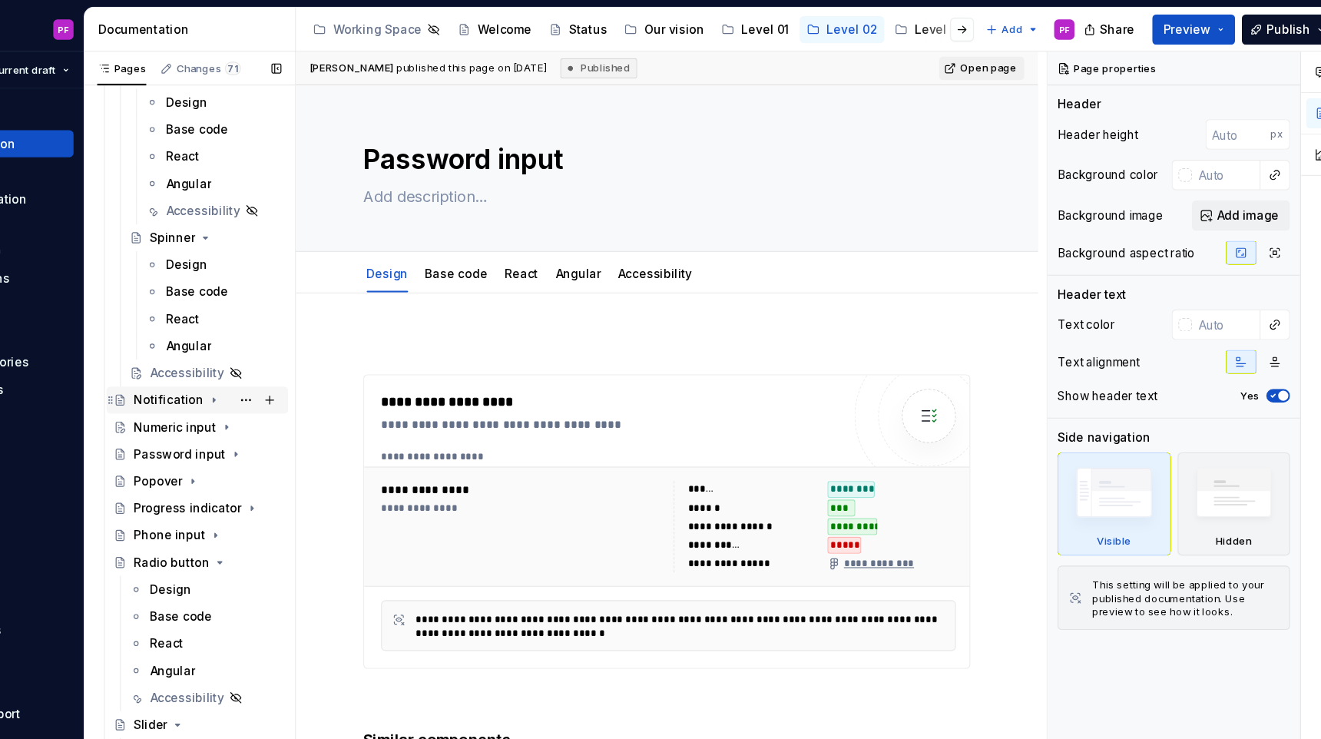
click at [290, 359] on icon "Page tree" at bounding box center [296, 363] width 12 height 12
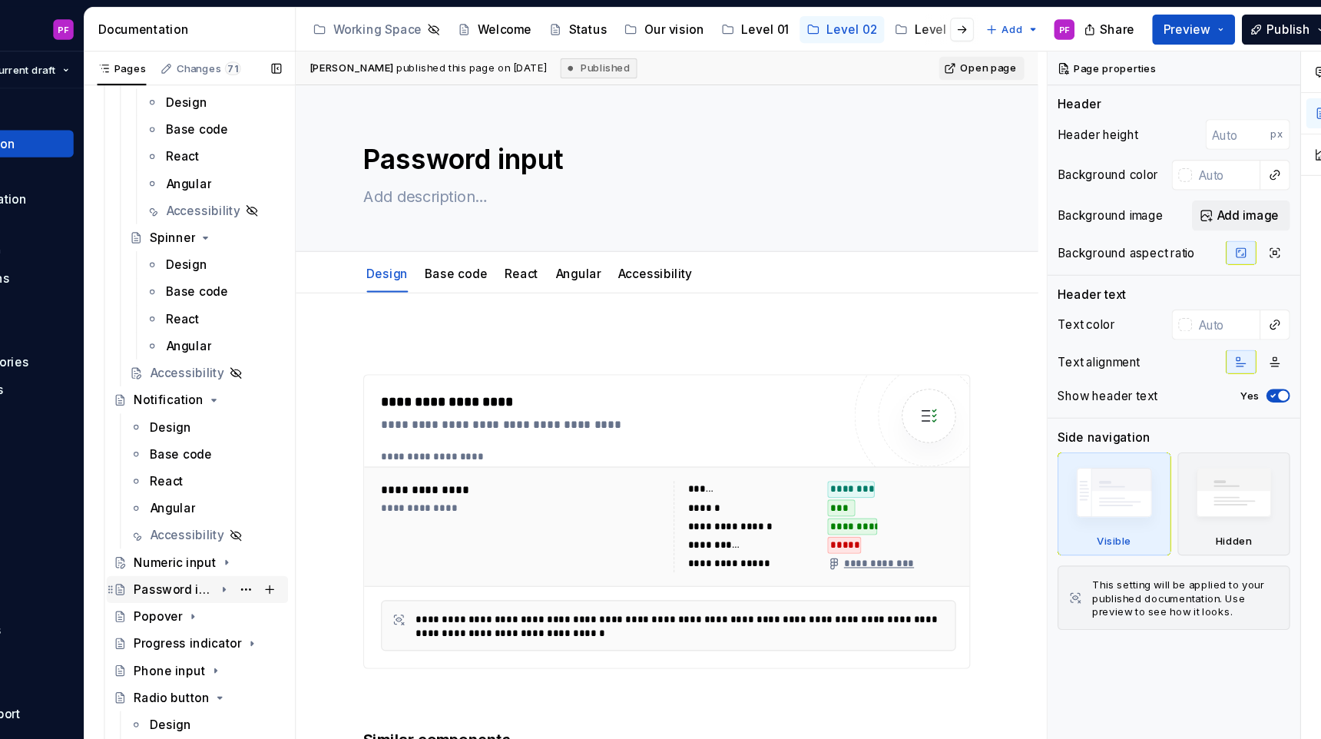
click at [303, 535] on icon "Page tree" at bounding box center [306, 535] width 12 height 12
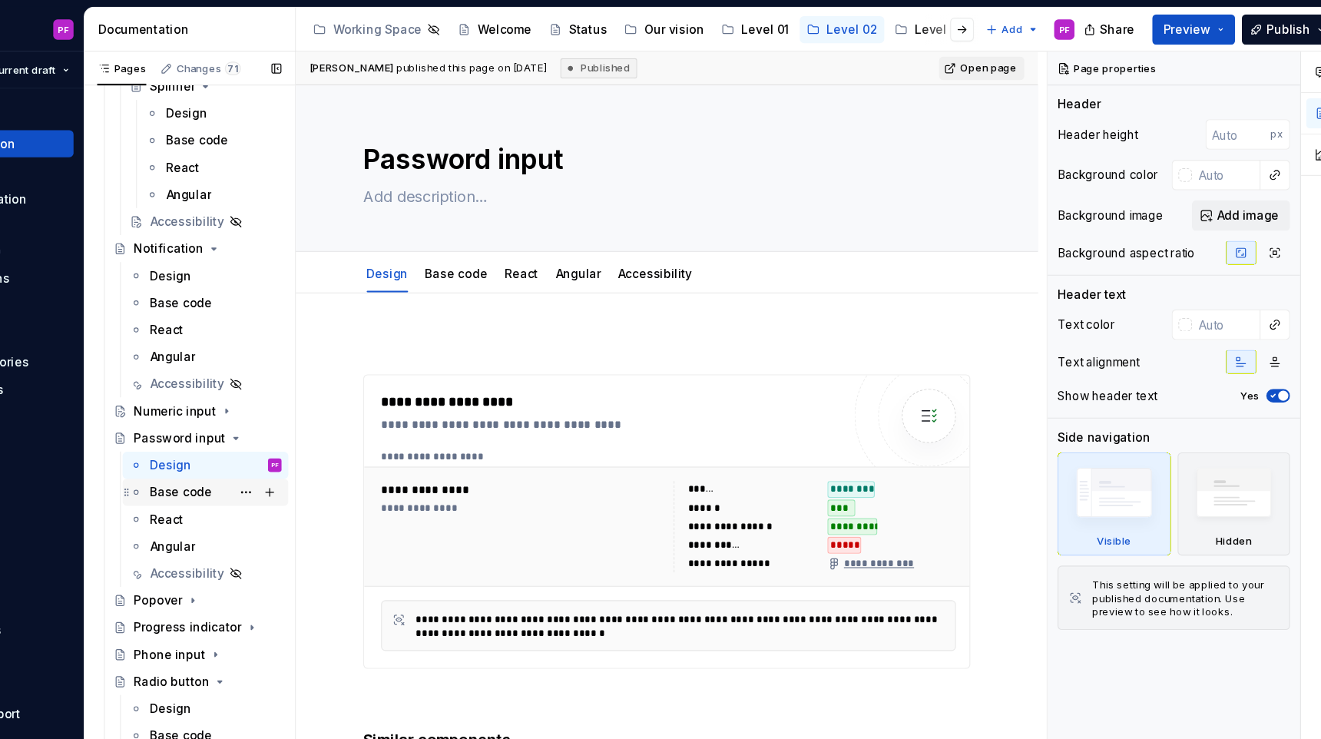
scroll to position [2542, 0]
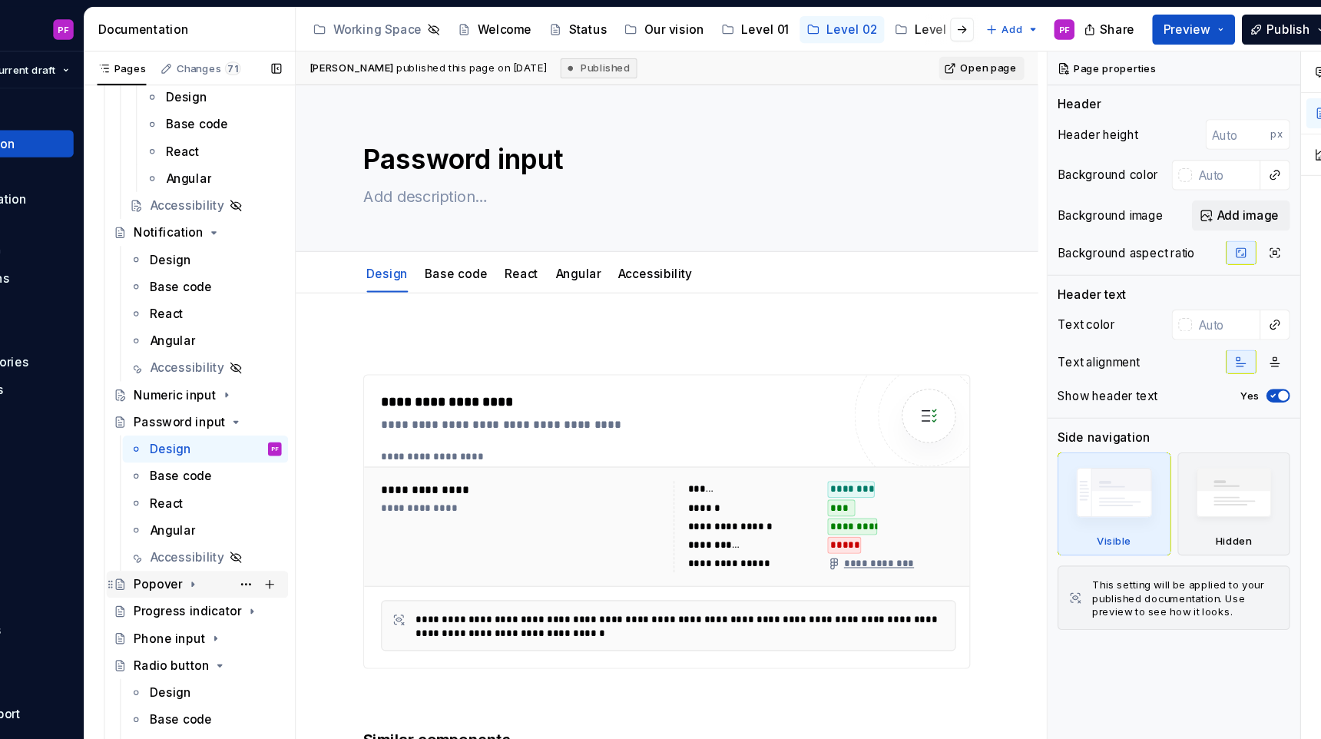
click at [273, 528] on icon "Page tree" at bounding box center [277, 531] width 12 height 12
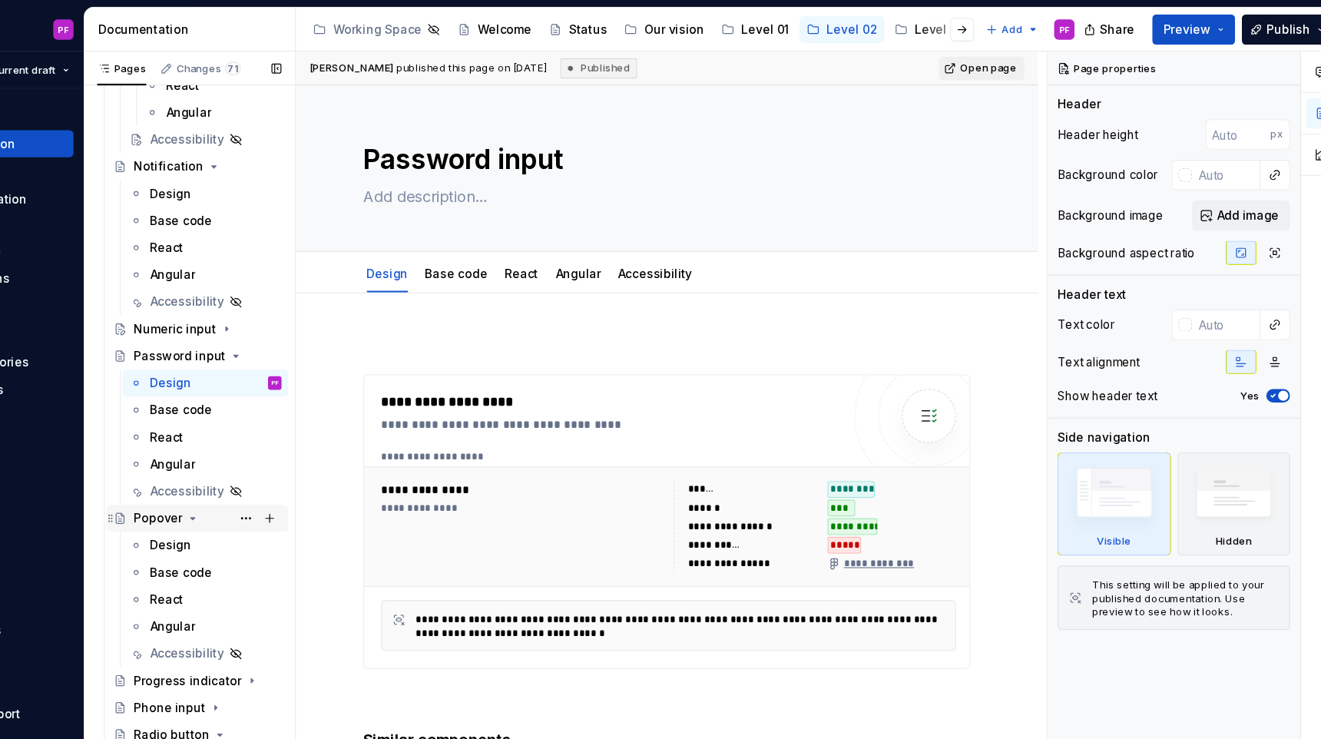
scroll to position [2645, 0]
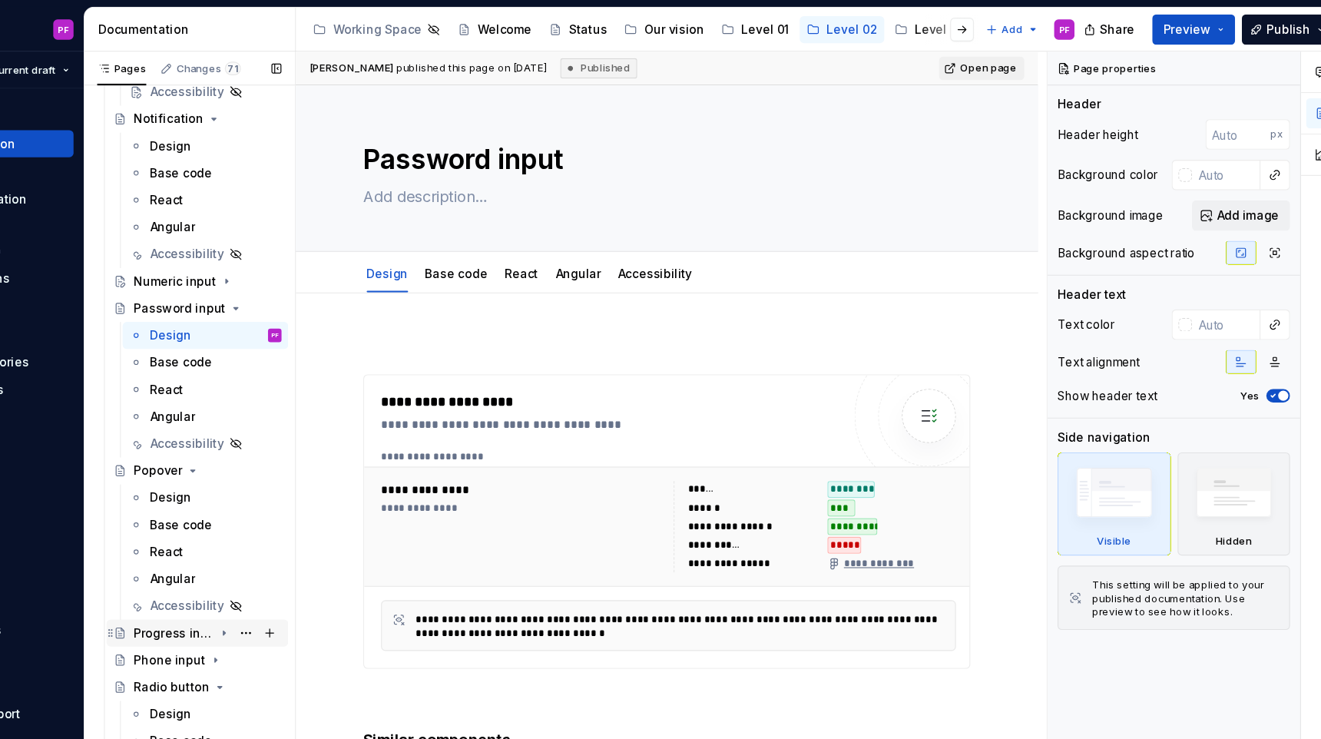
click at [308, 575] on icon "Page tree" at bounding box center [306, 575] width 12 height 12
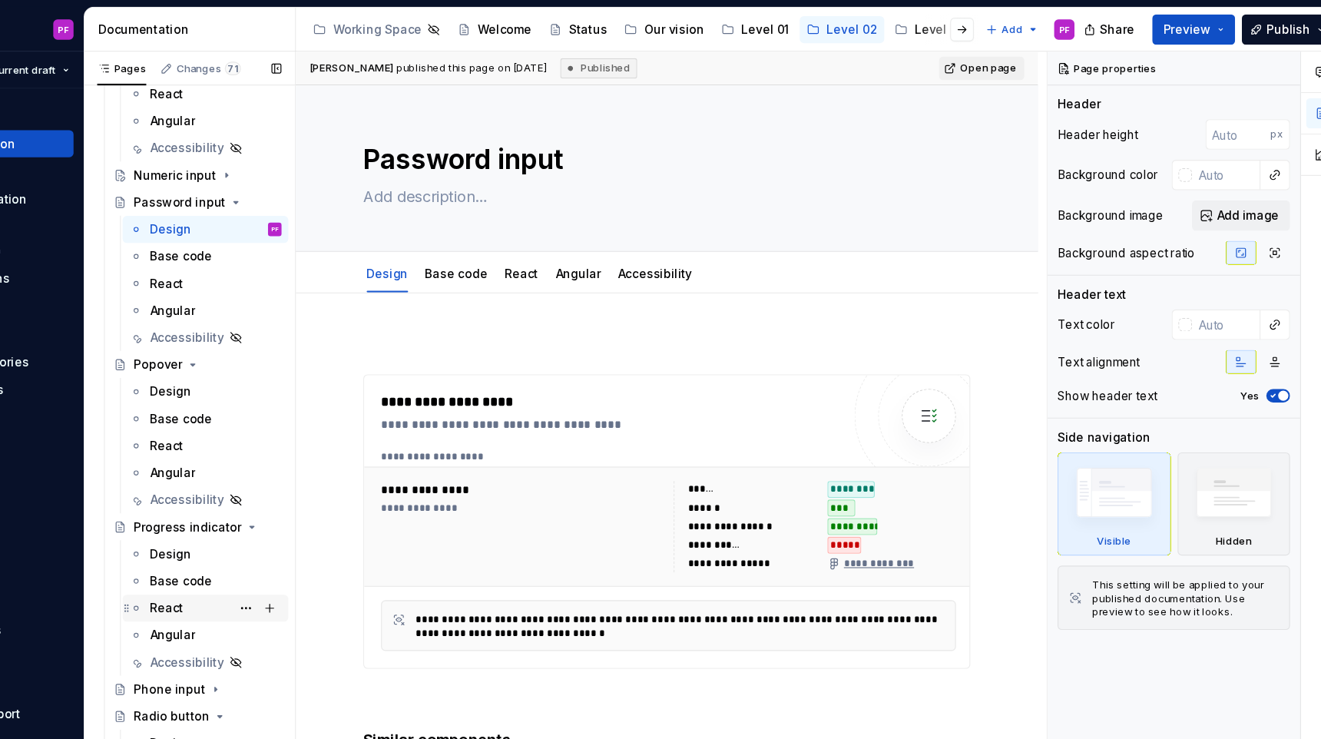
scroll to position [2748, 0]
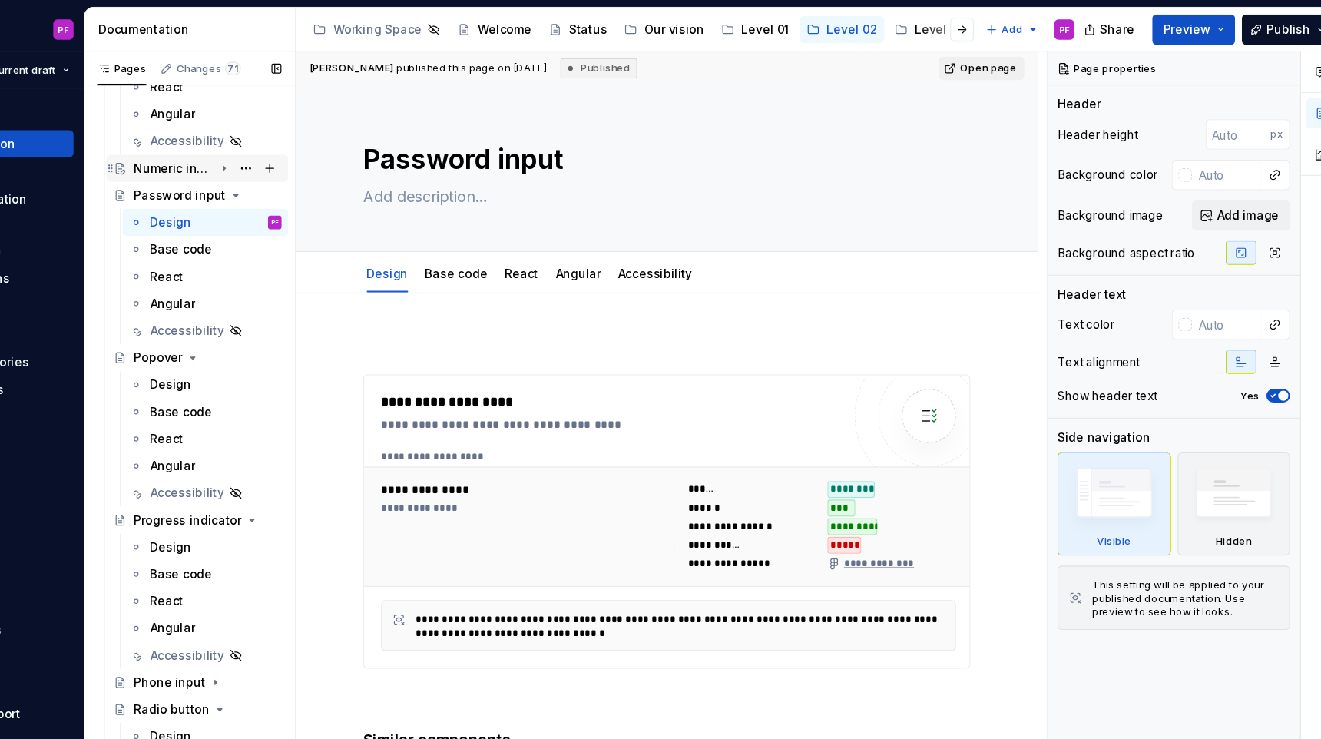
click at [308, 150] on icon "Page tree" at bounding box center [306, 153] width 12 height 12
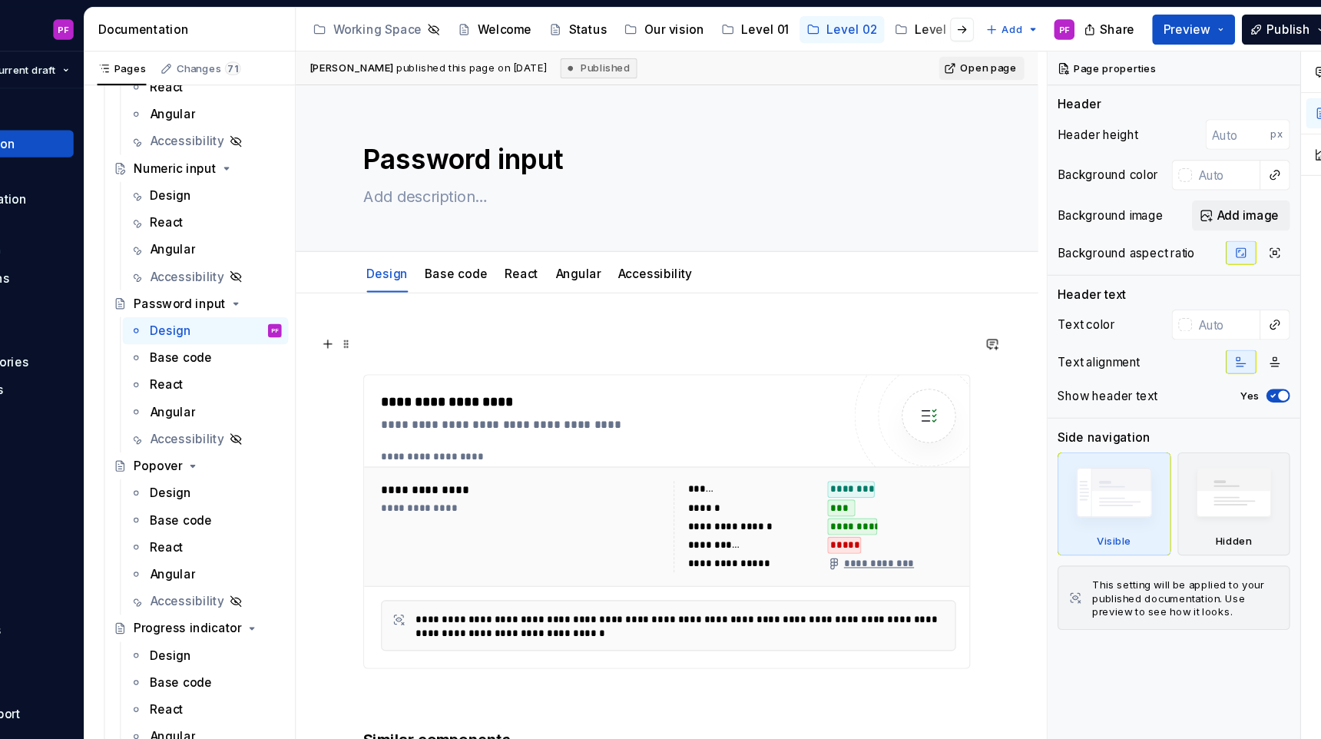
type textarea "*"
